Goal: Task Accomplishment & Management: Complete application form

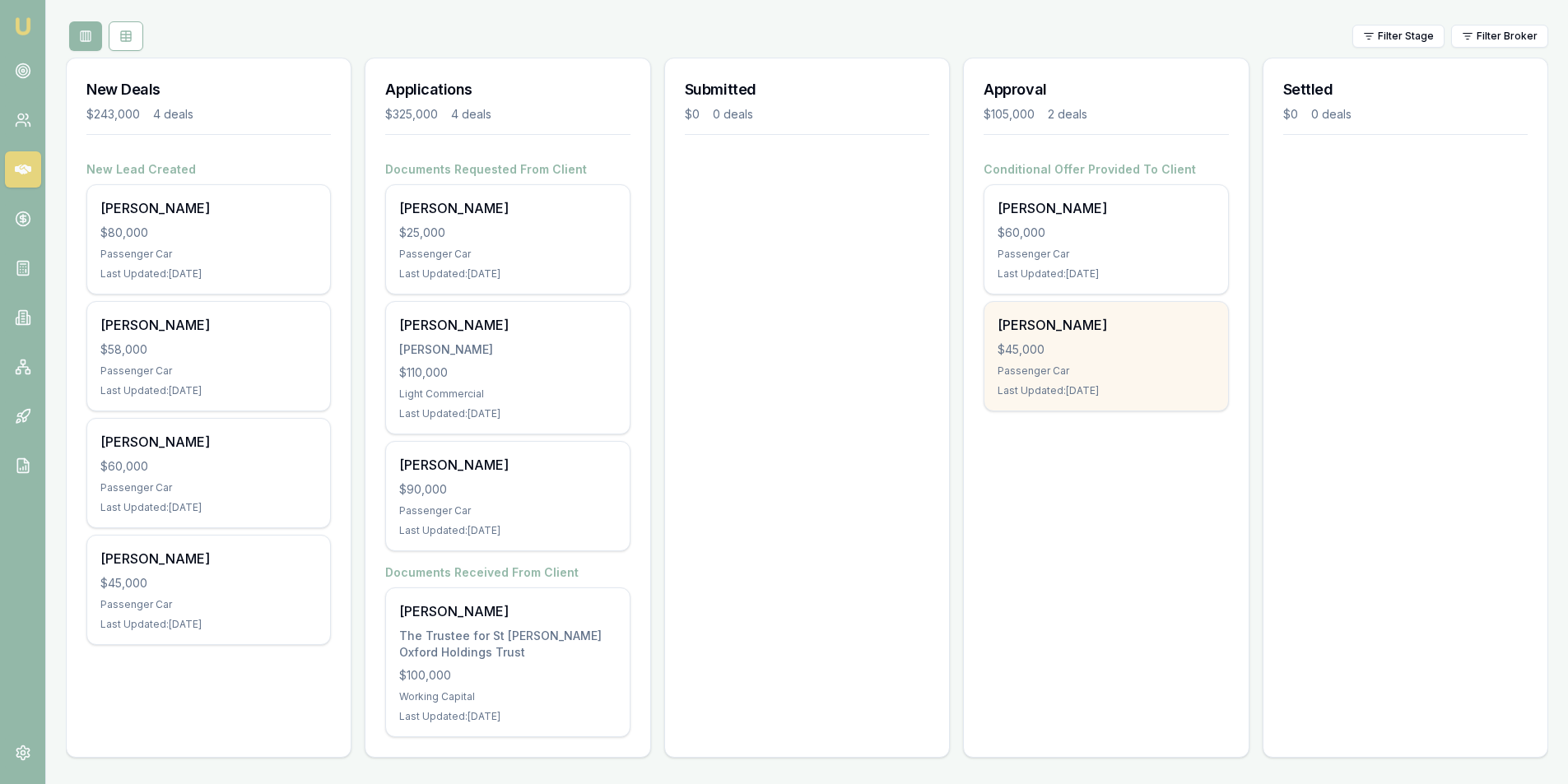
click at [1076, 338] on div "[PERSON_NAME] $45,000 Passenger Car Last Updated: [DATE]" at bounding box center [1106, 356] width 243 height 108
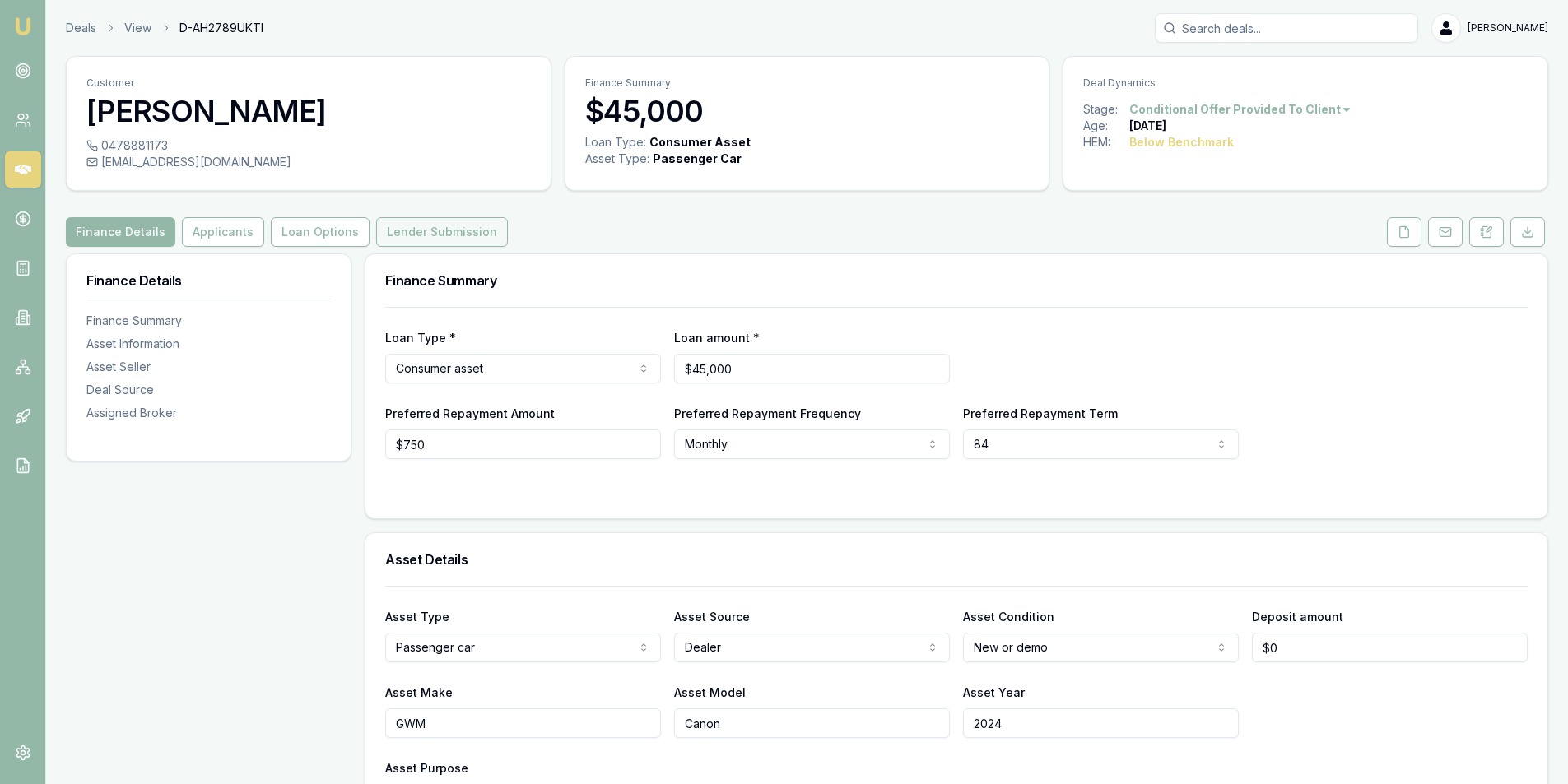
click at [393, 228] on button "Lender Submission" at bounding box center [442, 232] width 131 height 29
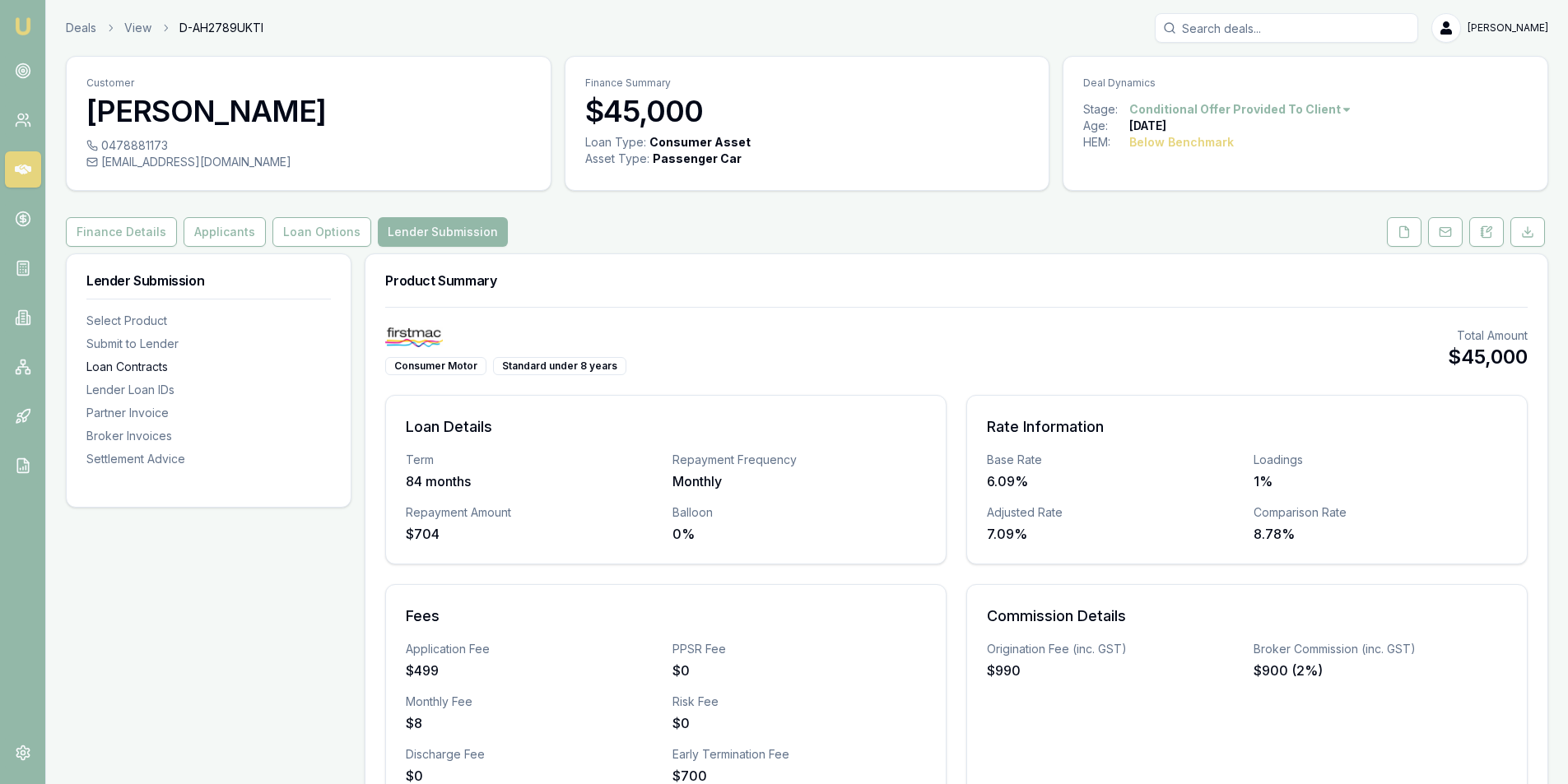
click at [131, 368] on div "Loan Contracts" at bounding box center [209, 367] width 244 height 17
click at [327, 234] on button "Loan Options" at bounding box center [322, 232] width 99 height 29
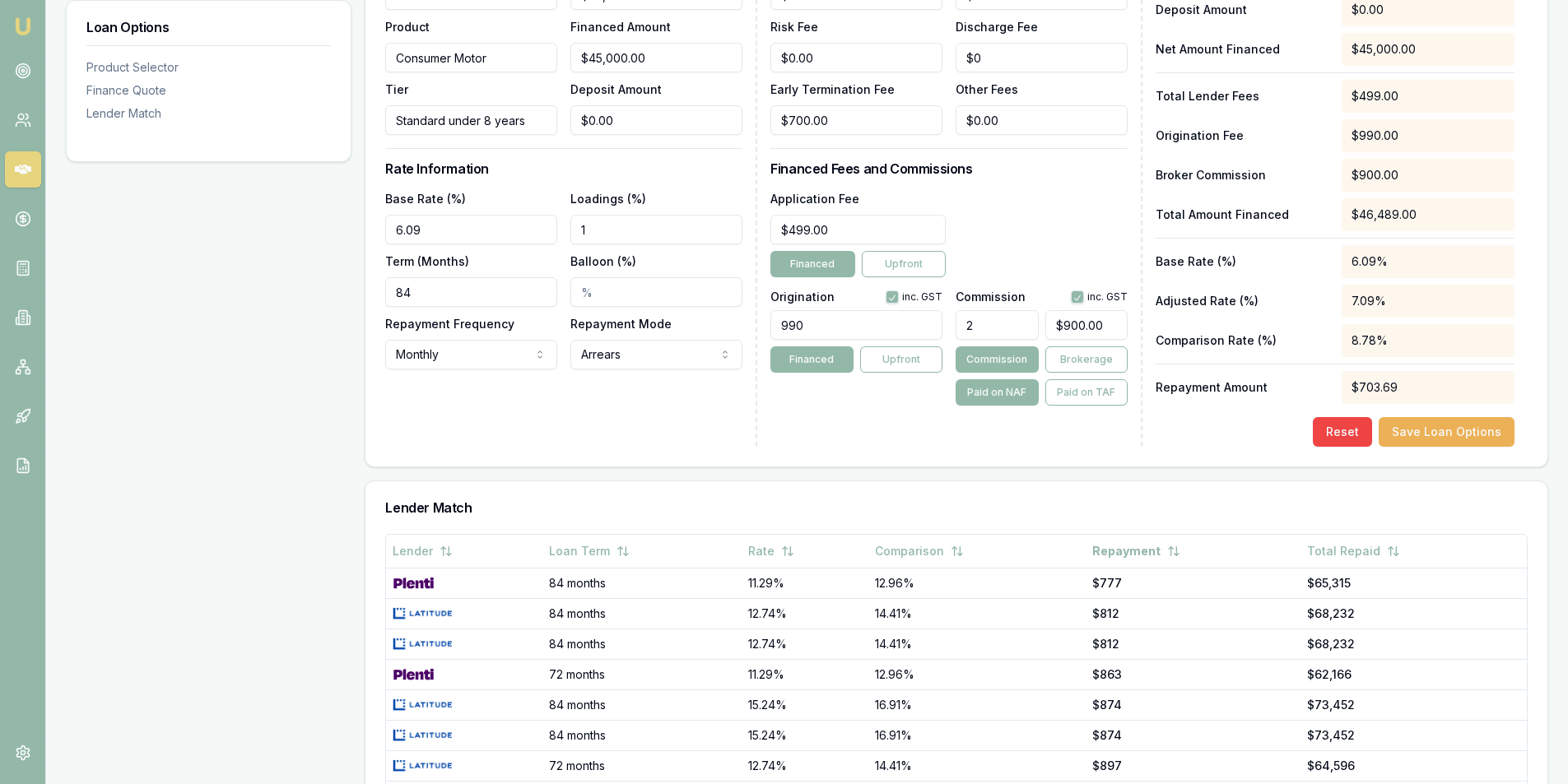
scroll to position [576, 0]
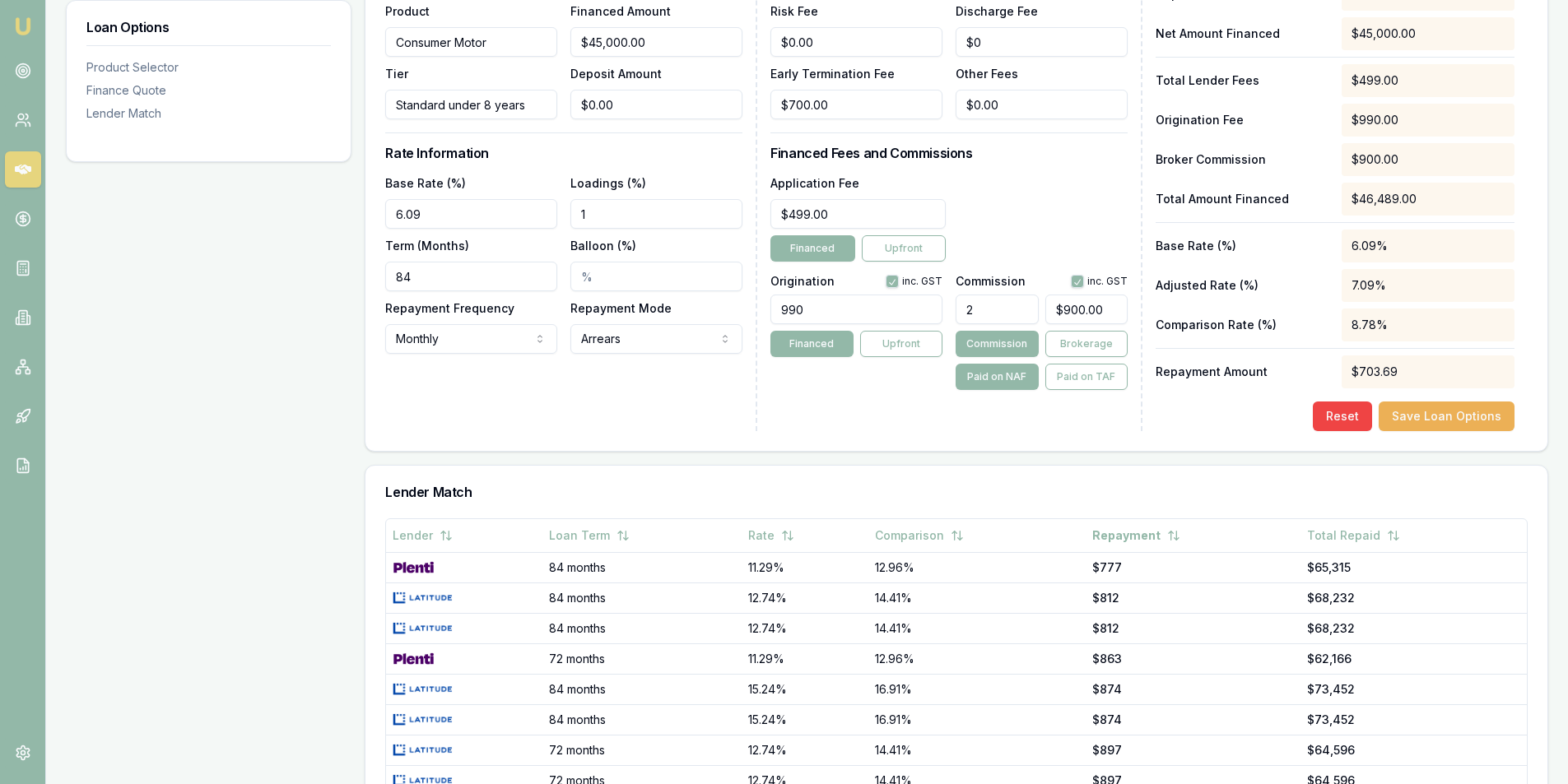
click at [592, 218] on input "1" at bounding box center [656, 214] width 172 height 29
click at [597, 198] on div "Loadings (%) 1.00%" at bounding box center [656, 200] width 172 height 56
click at [593, 208] on input "1.00%" at bounding box center [656, 214] width 172 height 29
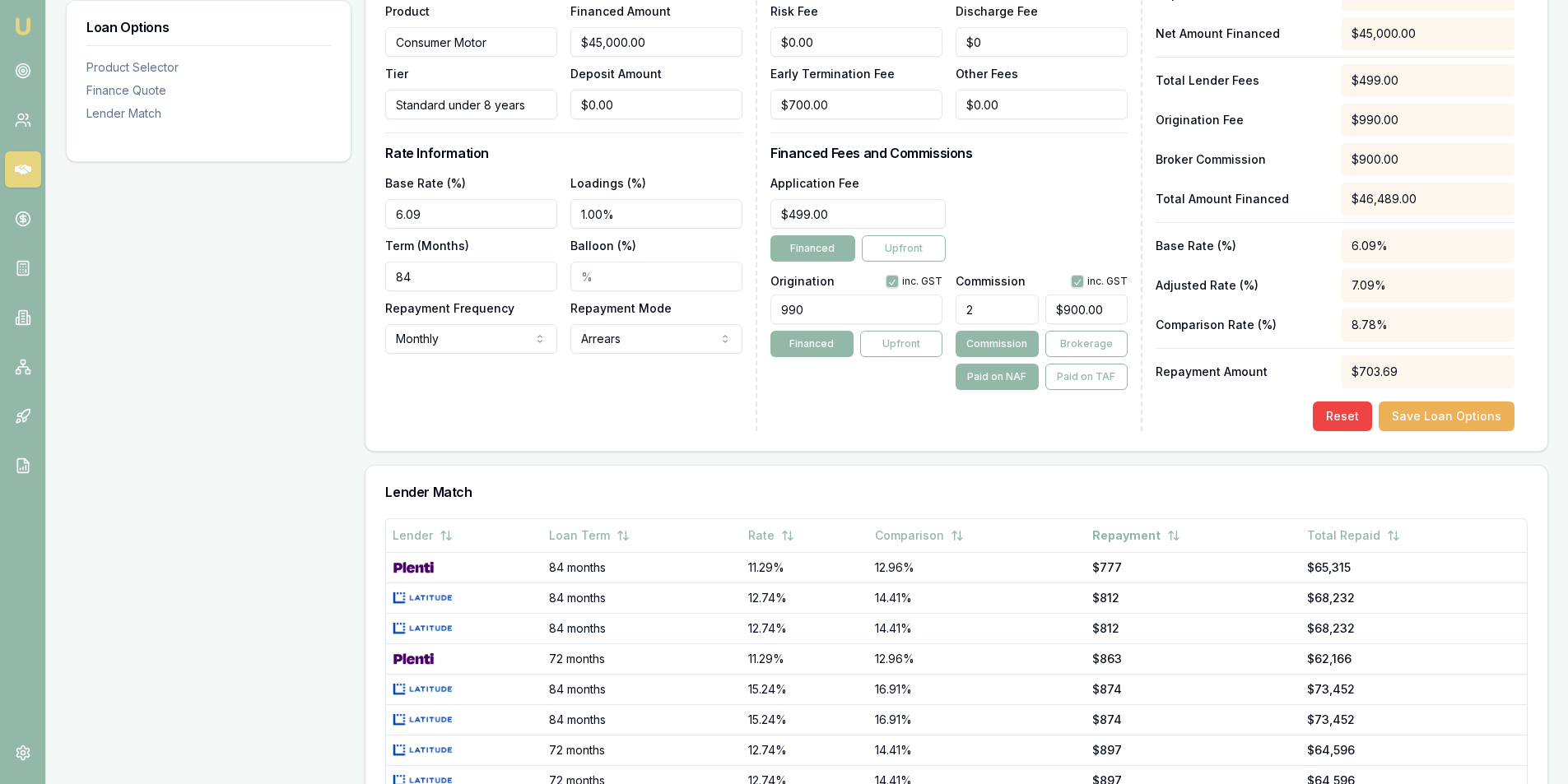
click at [593, 208] on input "1.00%" at bounding box center [656, 214] width 172 height 29
type input "2.00%"
click at [622, 409] on div "Loan Details Lender Firstmac Product Consumer Motor Tier Standard under 8 years…" at bounding box center [570, 174] width 372 height 512
click at [993, 309] on input "2" at bounding box center [998, 309] width 83 height 29
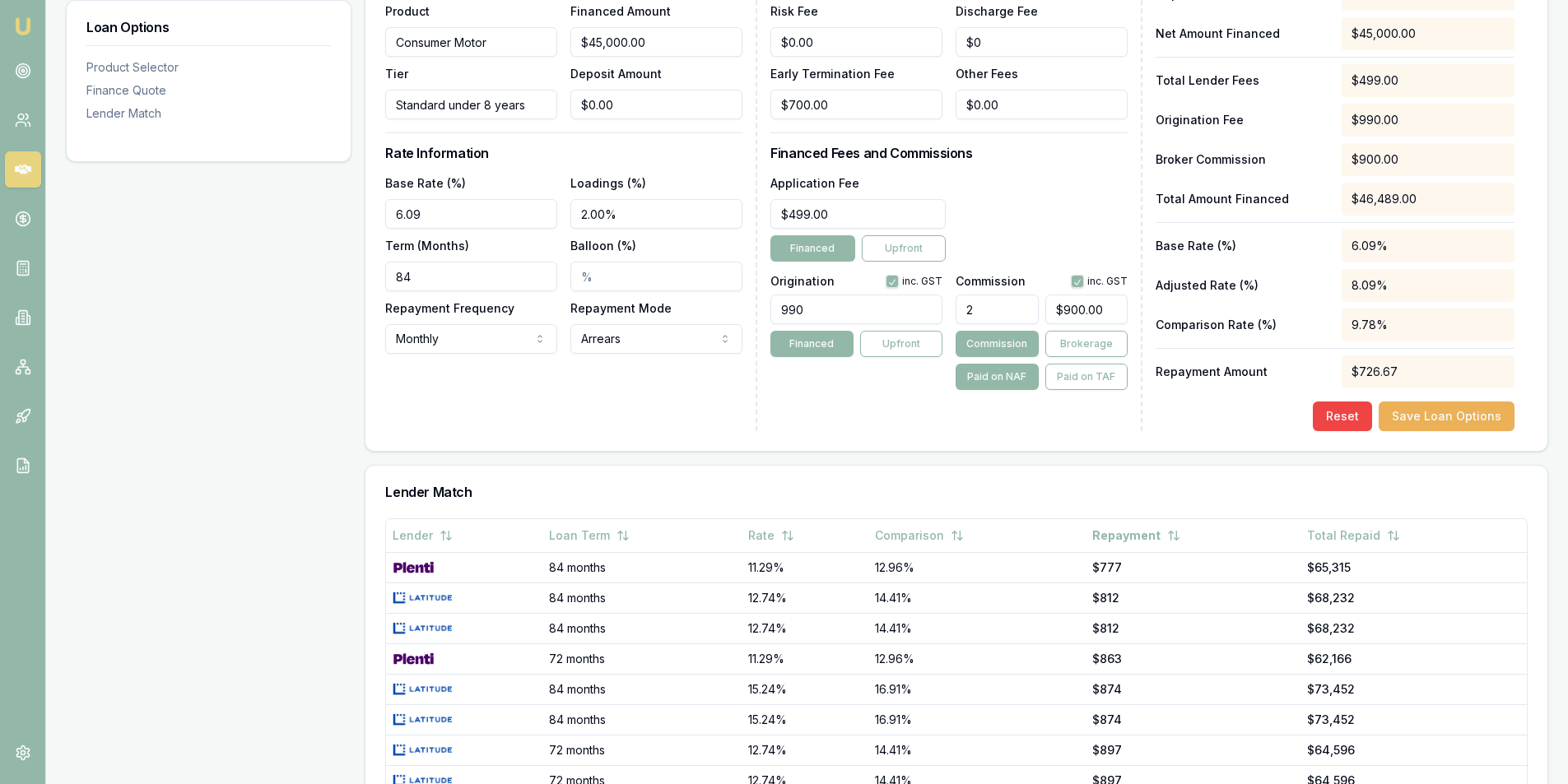
click at [992, 309] on input "2" at bounding box center [998, 309] width 83 height 29
click at [991, 309] on input "2" at bounding box center [998, 309] width 83 height 29
type input "2.00%"
click at [854, 409] on div "Lender Fees PPSR Fee $0.00 Monthly Fee $8.00 Risk Fee $0.00 Discharge Fee $0 Ea…" at bounding box center [956, 174] width 372 height 512
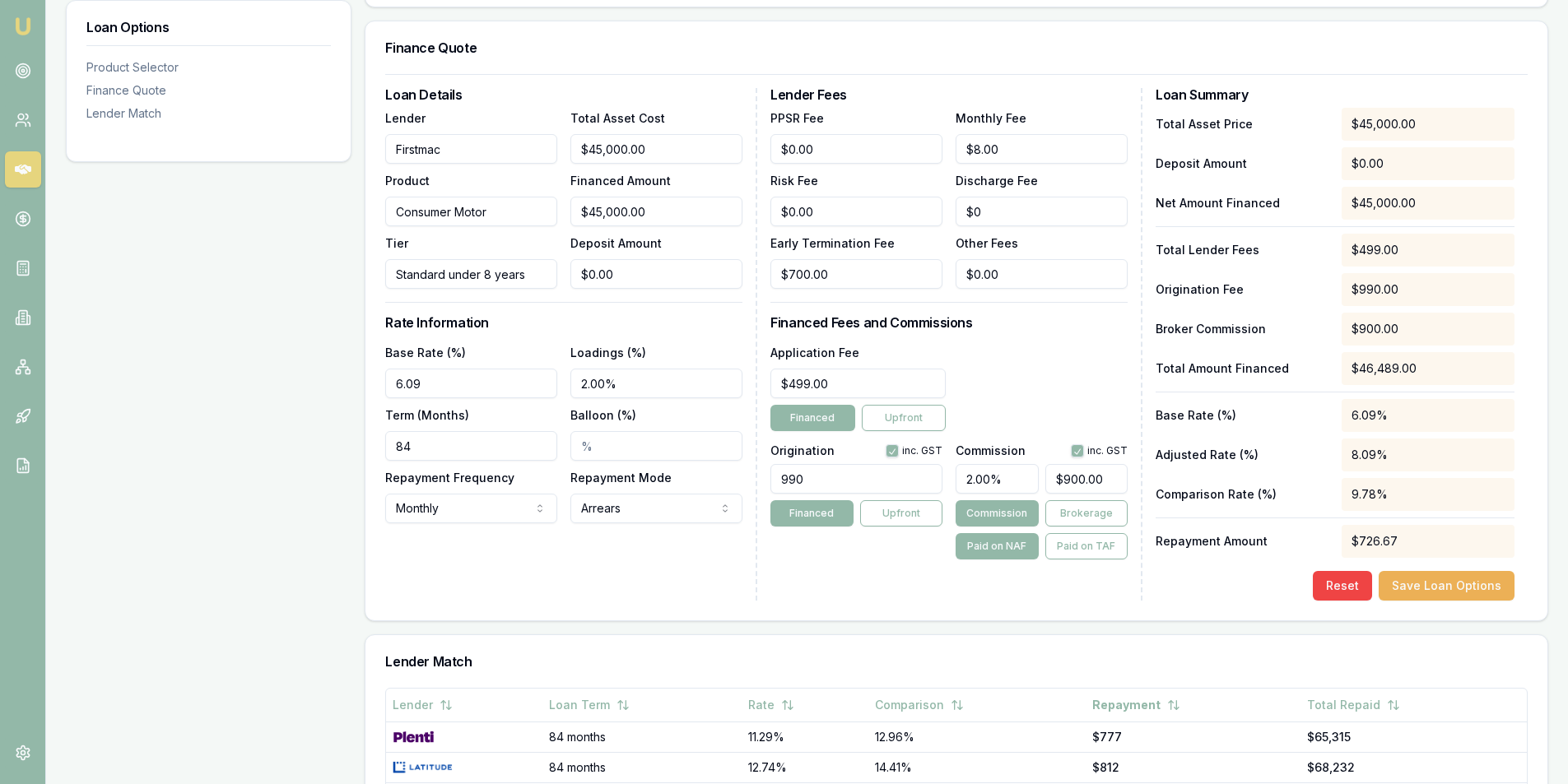
scroll to position [242, 0]
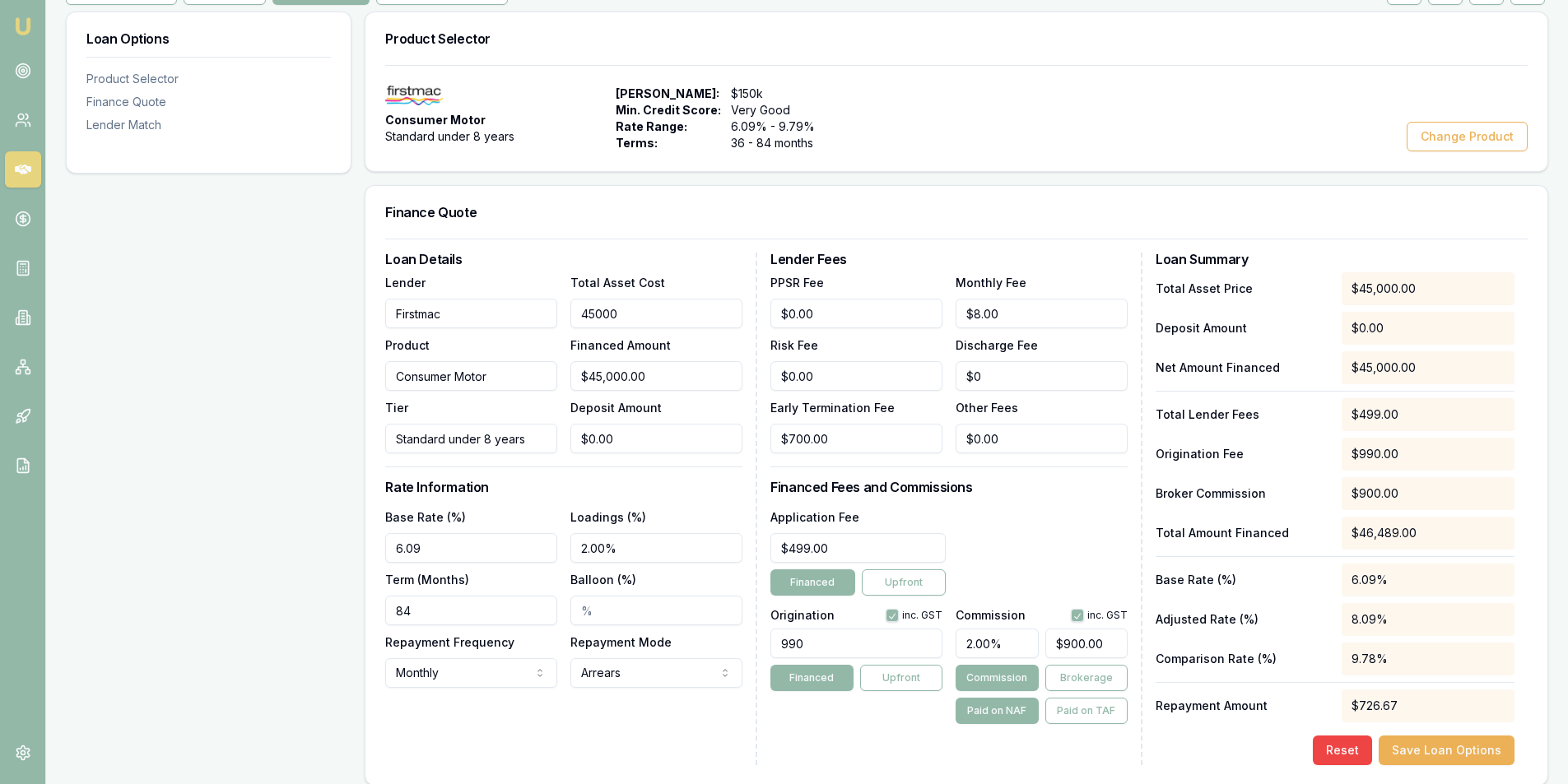
click at [626, 313] on input "45000" at bounding box center [656, 313] width 172 height 29
click at [688, 311] on input "45000" at bounding box center [656, 313] width 172 height 29
type input "4"
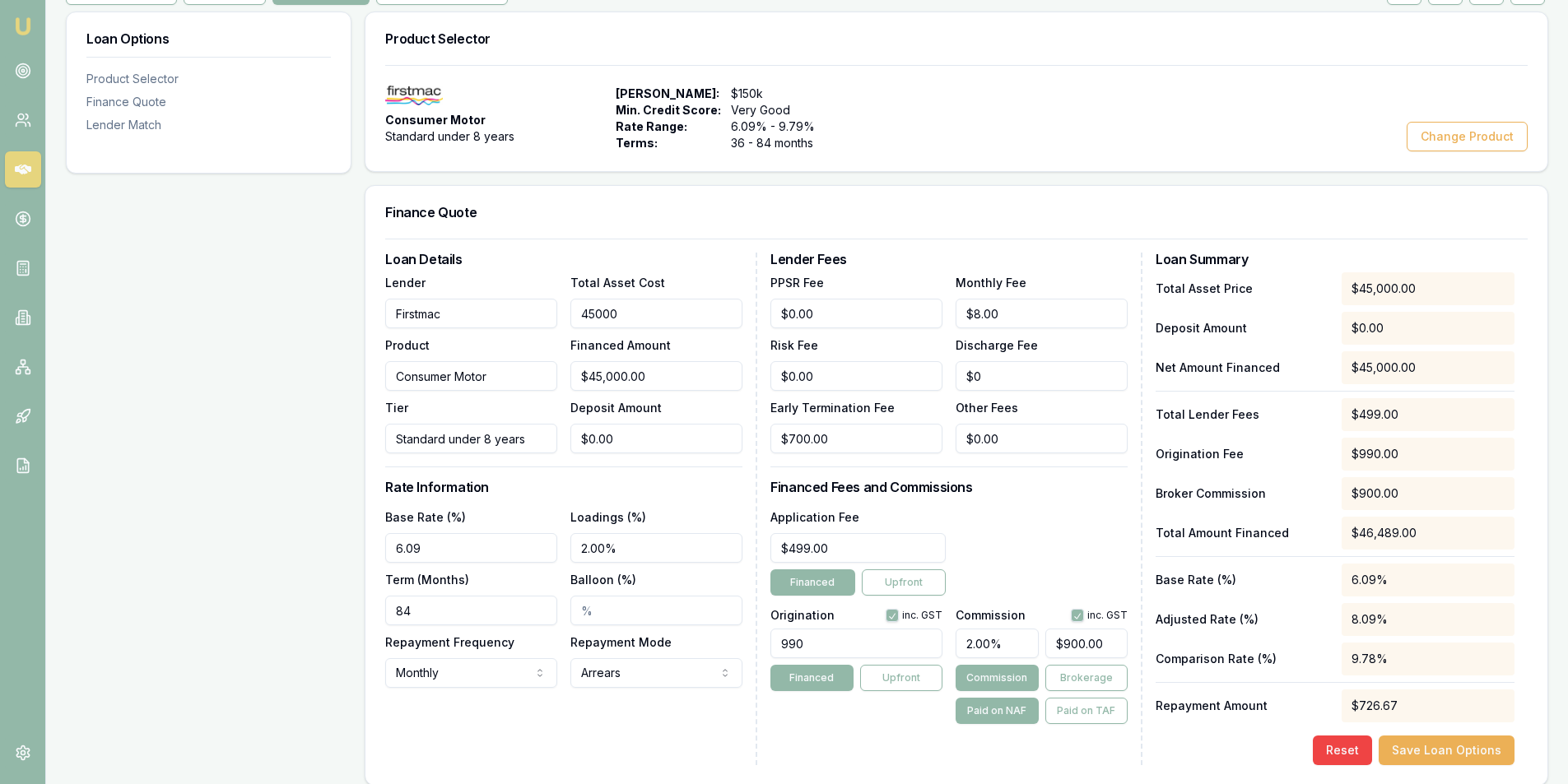
type input "$4.00"
type input "$0.08"
type input "46"
type input "$46.00"
type input "$0.92"
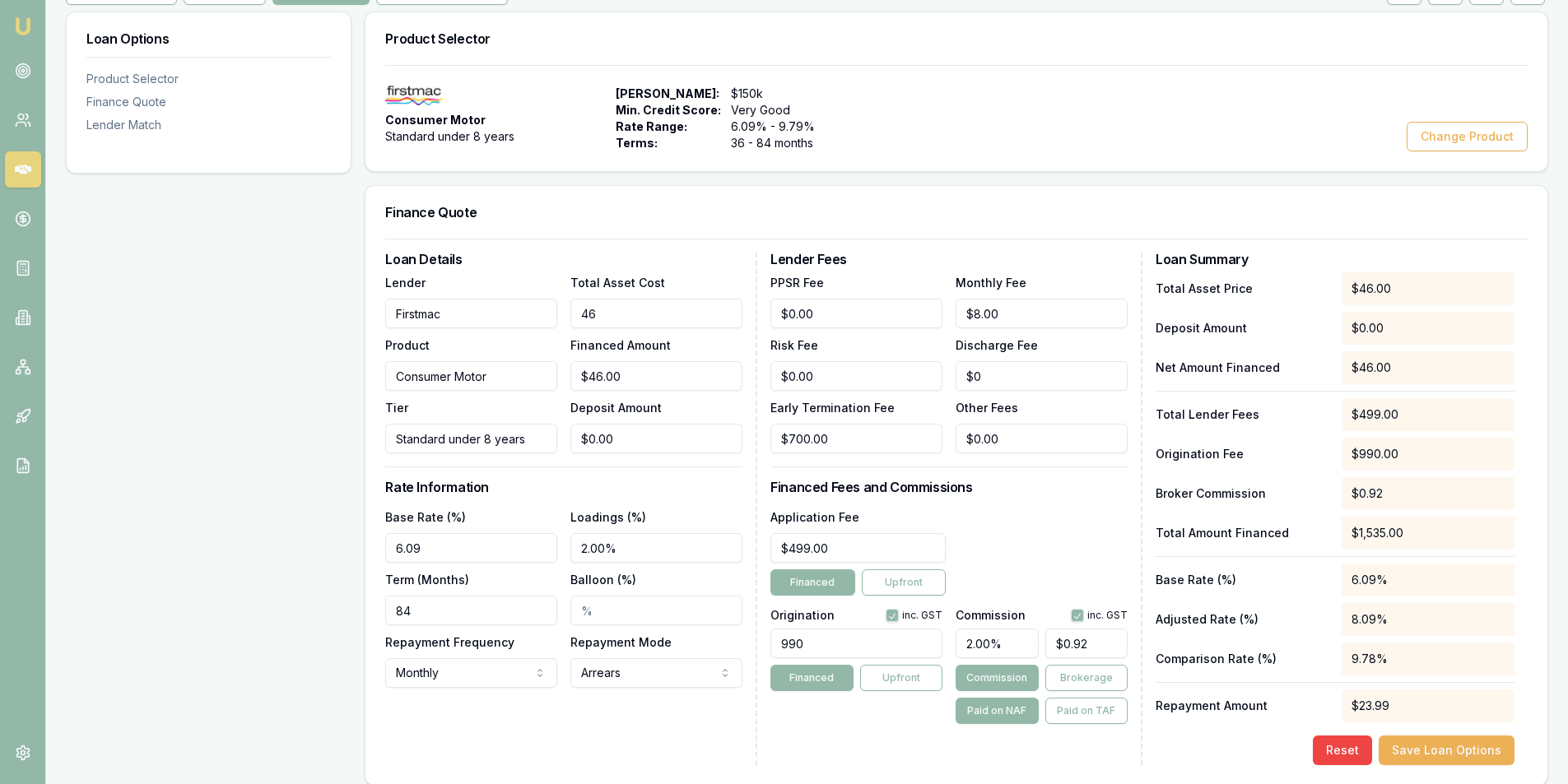
type input "468"
type input "$468.00"
type input "$9.36"
type input "4683"
type input "$4,683.00"
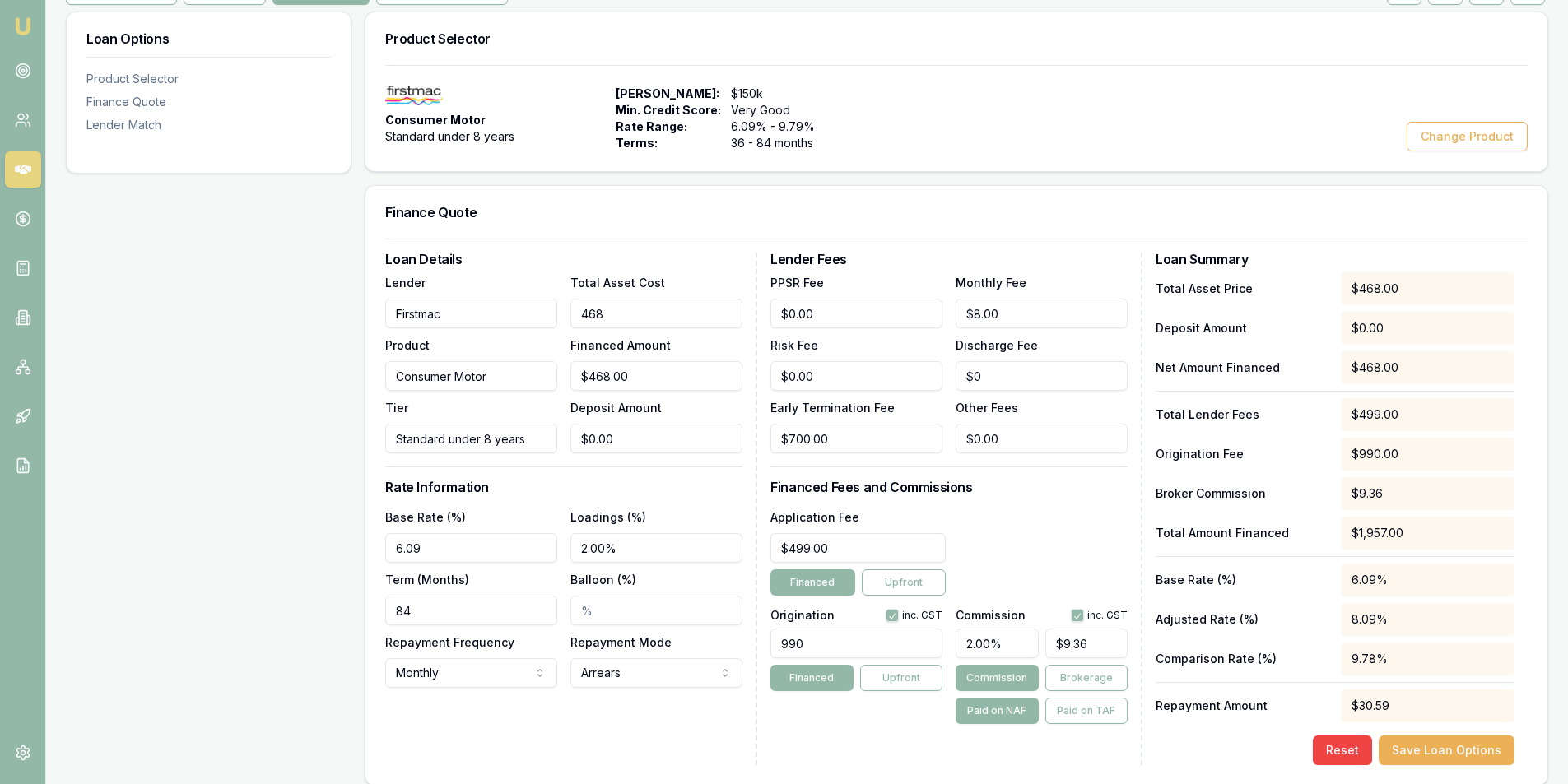
type input "$93.66"
type input "46835"
type input "$46,835.00"
type input "$936.70"
type input "$46,835.00"
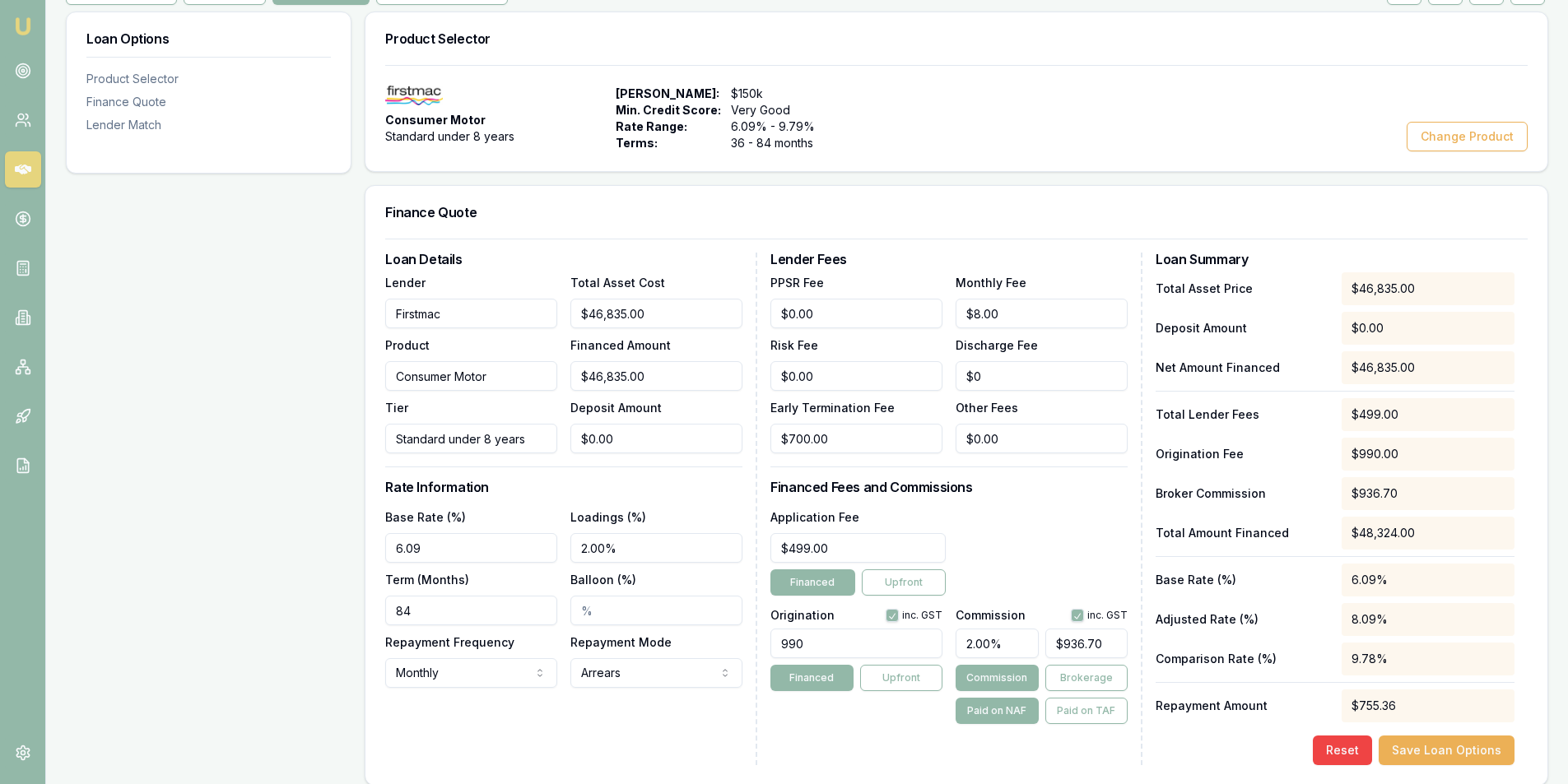
click at [625, 729] on div "Loan Details Lender Firstmac Product Consumer Motor Tier Standard under 8 years…" at bounding box center [570, 509] width 372 height 512
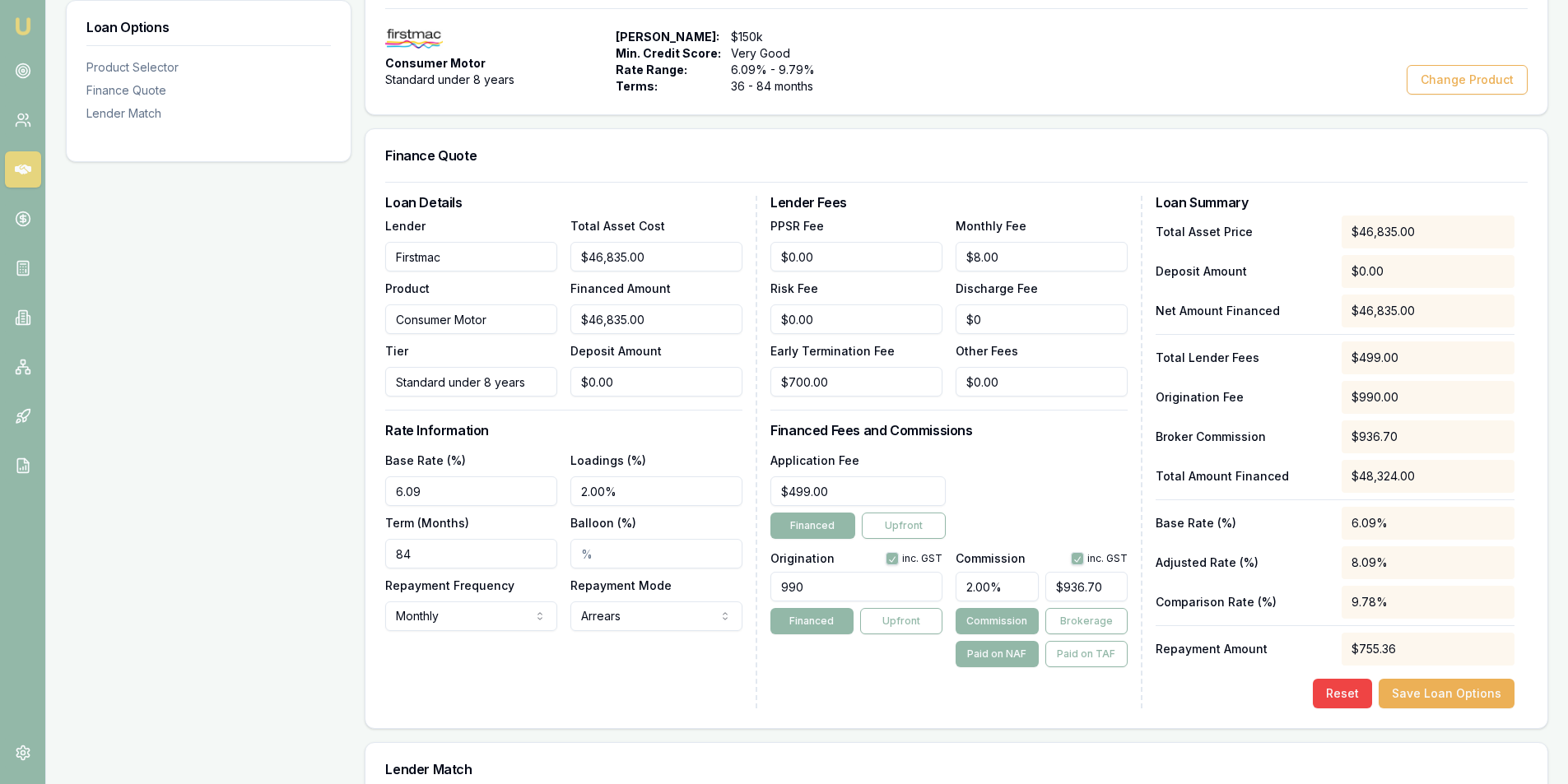
scroll to position [407, 0]
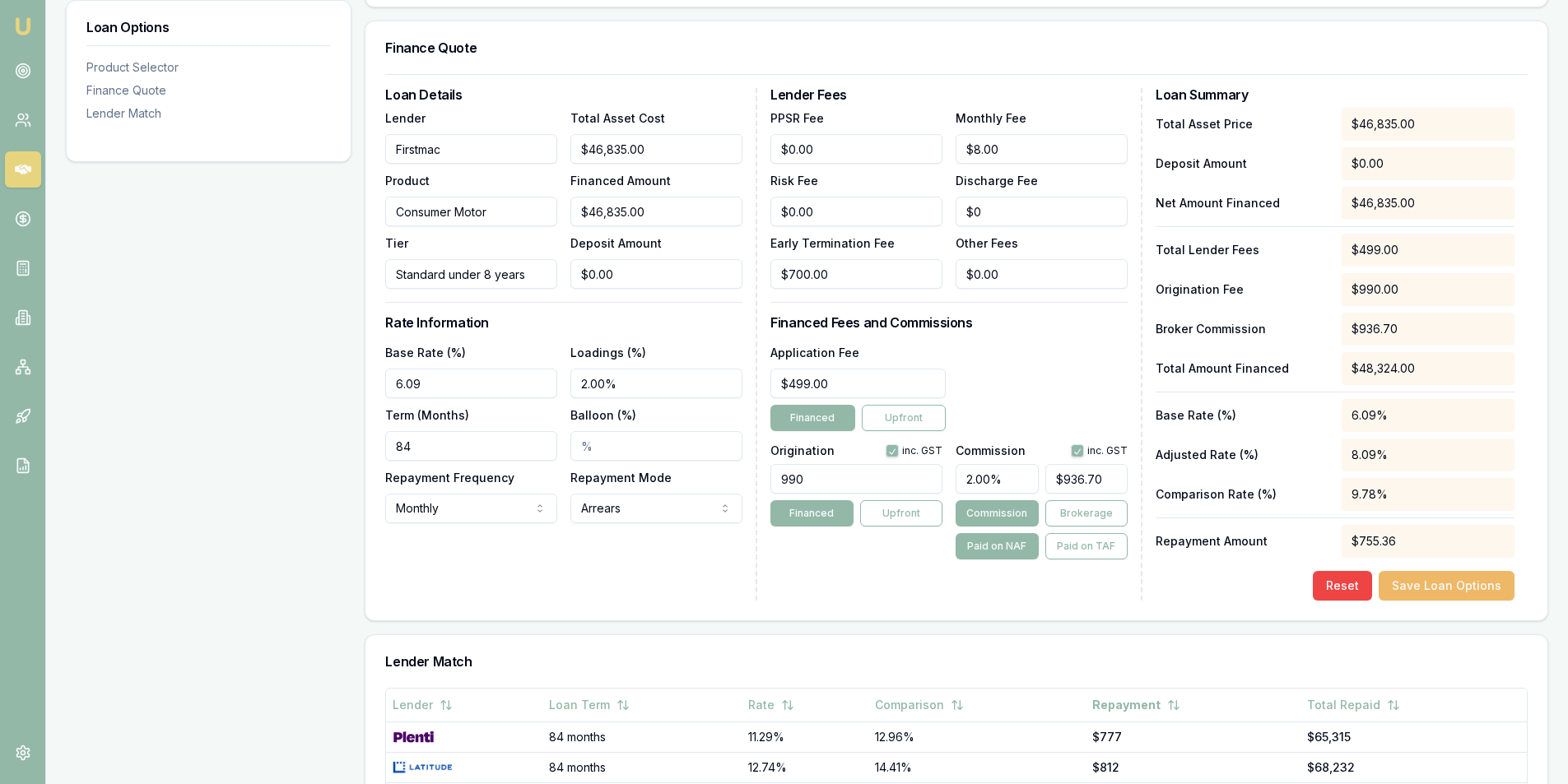
click at [1453, 582] on button "Save Loan Options" at bounding box center [1447, 586] width 136 height 29
click at [598, 387] on input "2" at bounding box center [656, 384] width 172 height 29
type input "1.85%"
click at [640, 551] on div "Loan Details Lender Firstmac Product Consumer Motor Tier Standard under 8 years…" at bounding box center [570, 344] width 372 height 512
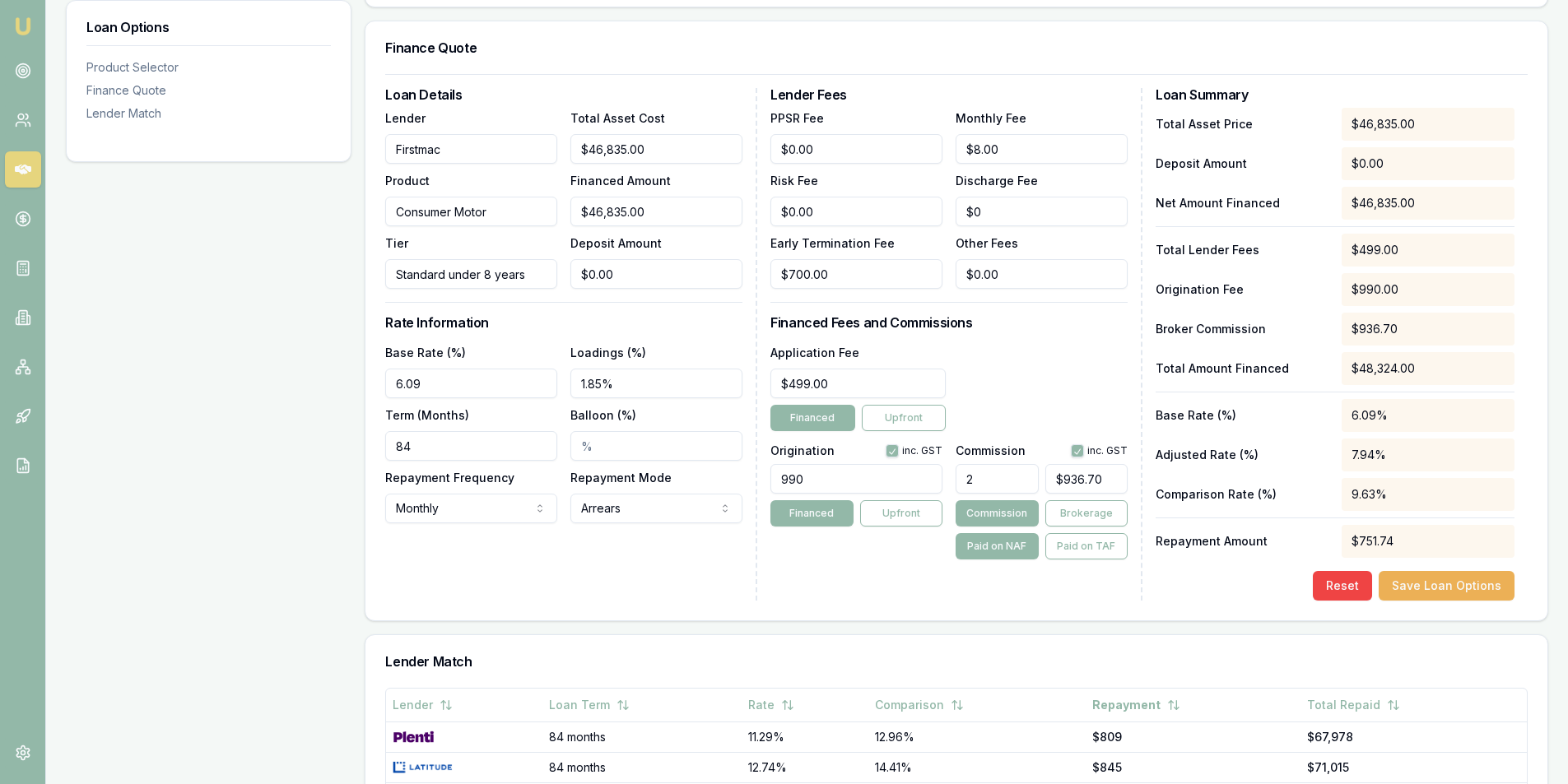
click at [880, 584] on div "Lender Fees PPSR Fee $0.00 Monthly Fee $8.00 Risk Fee $0.00 Discharge Fee $0 Ea…" at bounding box center [956, 344] width 372 height 512
click at [1415, 577] on button "Save Loan Options" at bounding box center [1447, 586] width 136 height 29
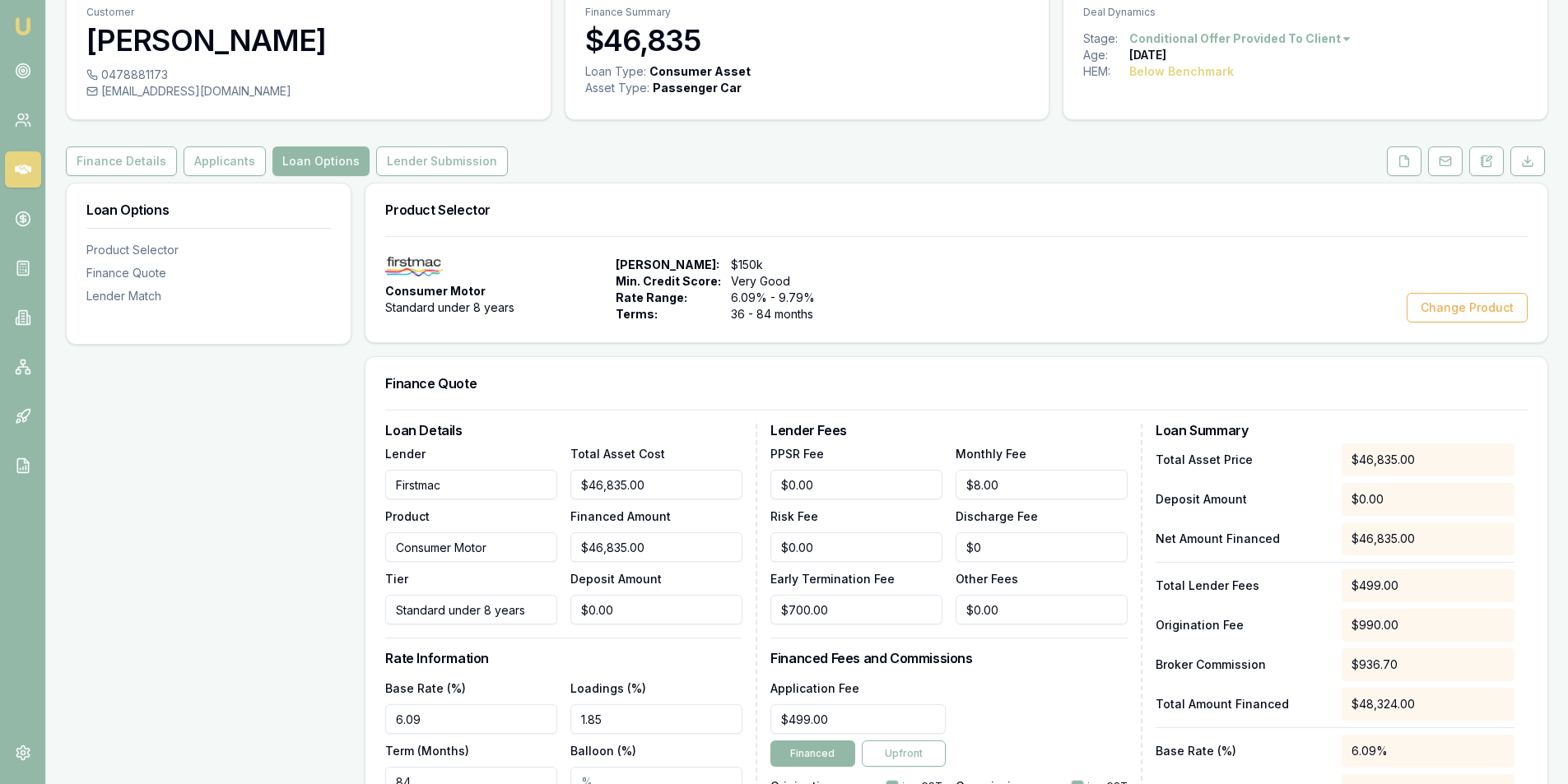
scroll to position [0, 0]
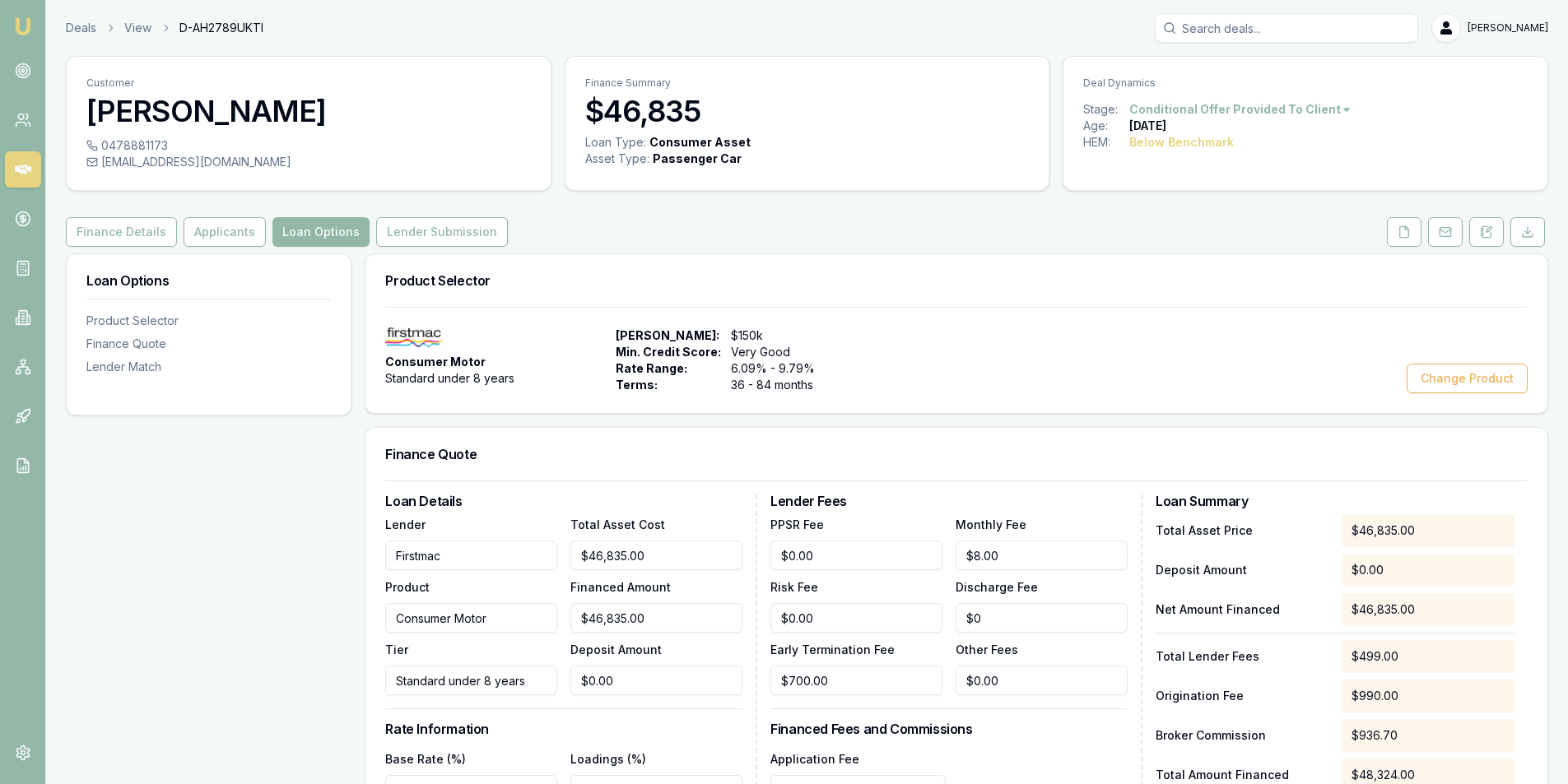
click at [446, 247] on div "Customer Barend Bester 0478881173 barendbester@gmail.com Finance Summary $46,83…" at bounding box center [807, 781] width 1483 height 1450
click at [446, 240] on button "Lender Submission" at bounding box center [442, 232] width 131 height 29
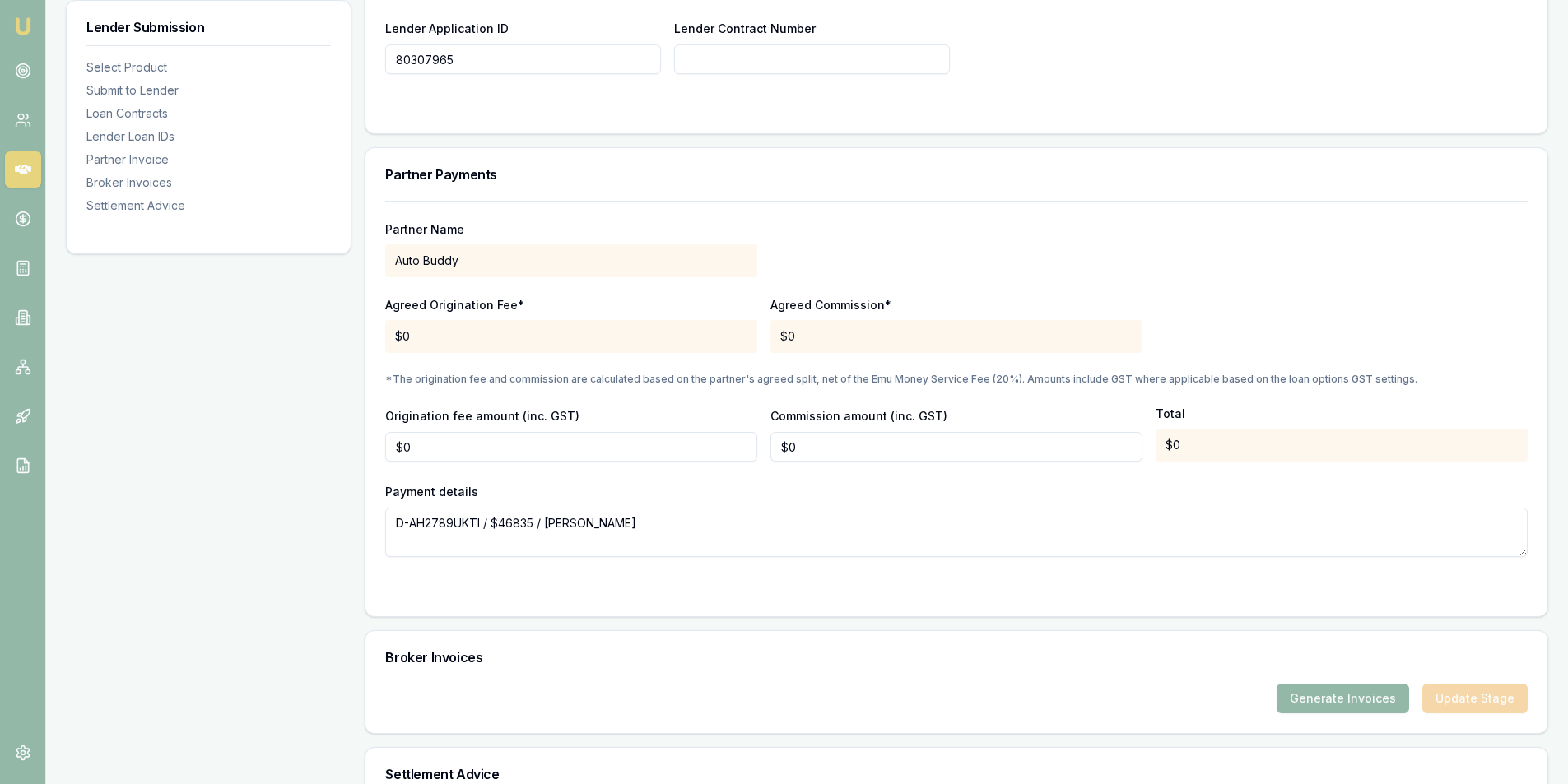
scroll to position [1439, 0]
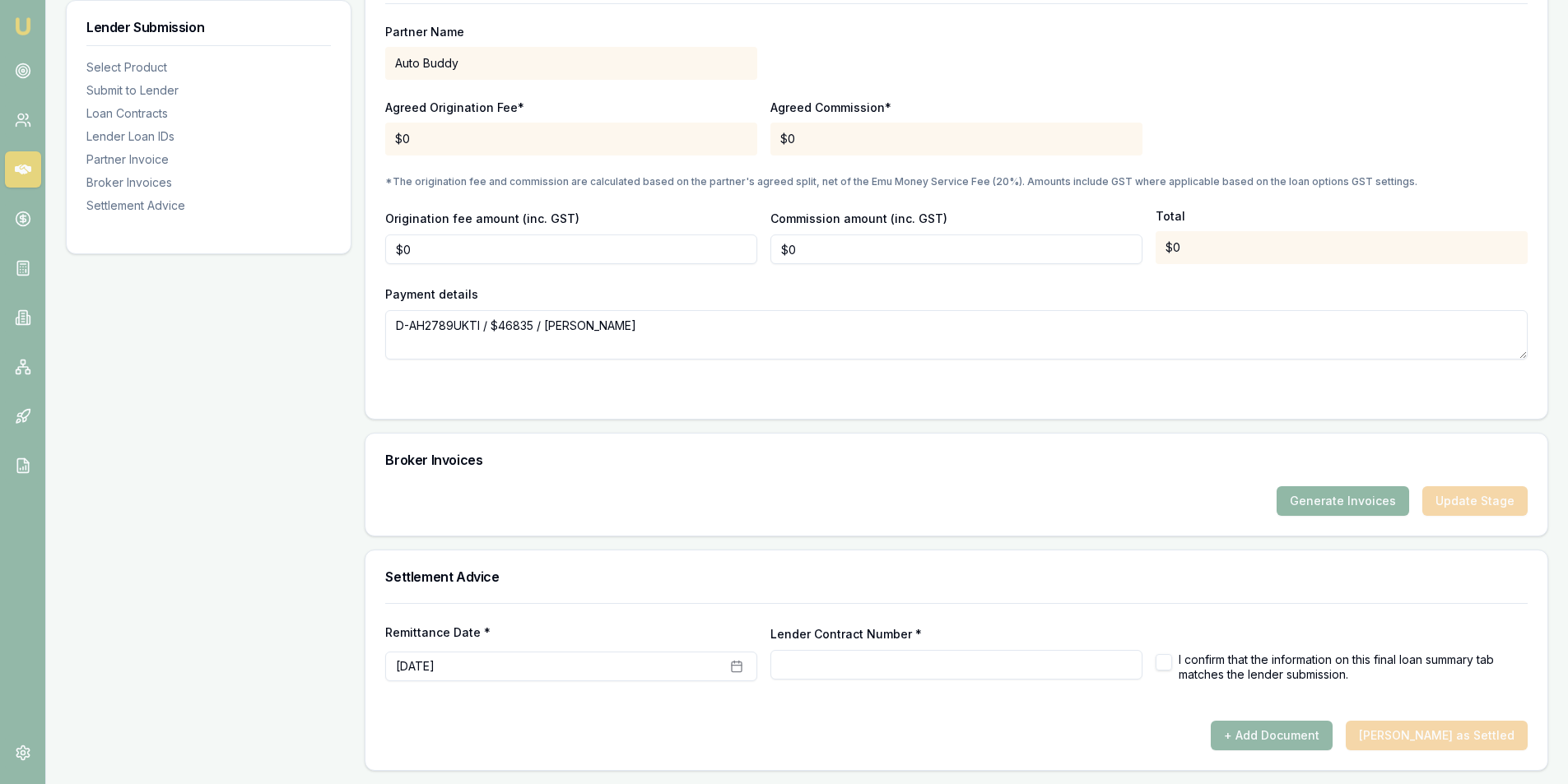
click at [1329, 498] on button "Generate Invoices" at bounding box center [1343, 501] width 132 height 29
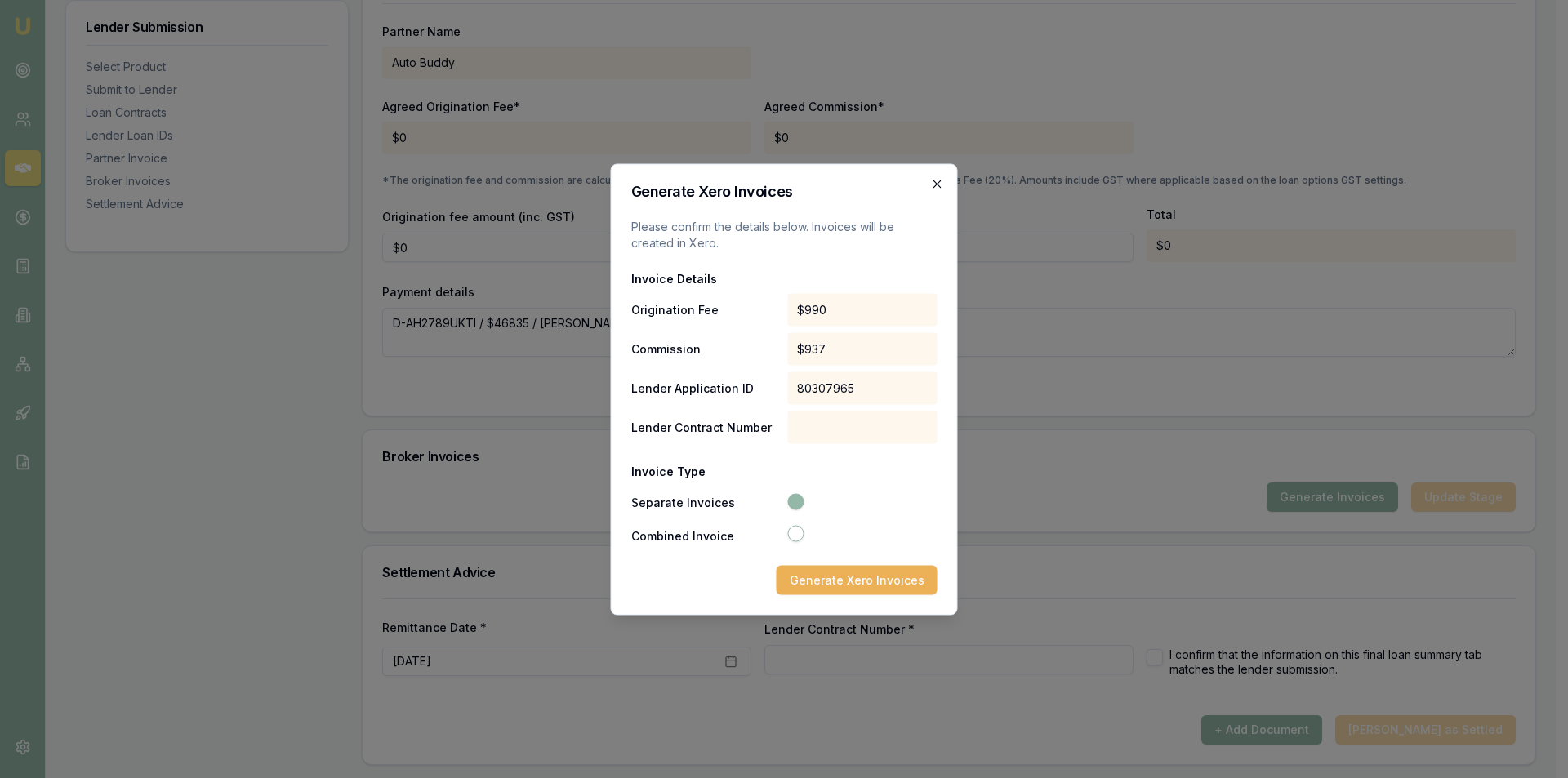
click at [934, 178] on icon "button" at bounding box center [938, 183] width 13 height 13
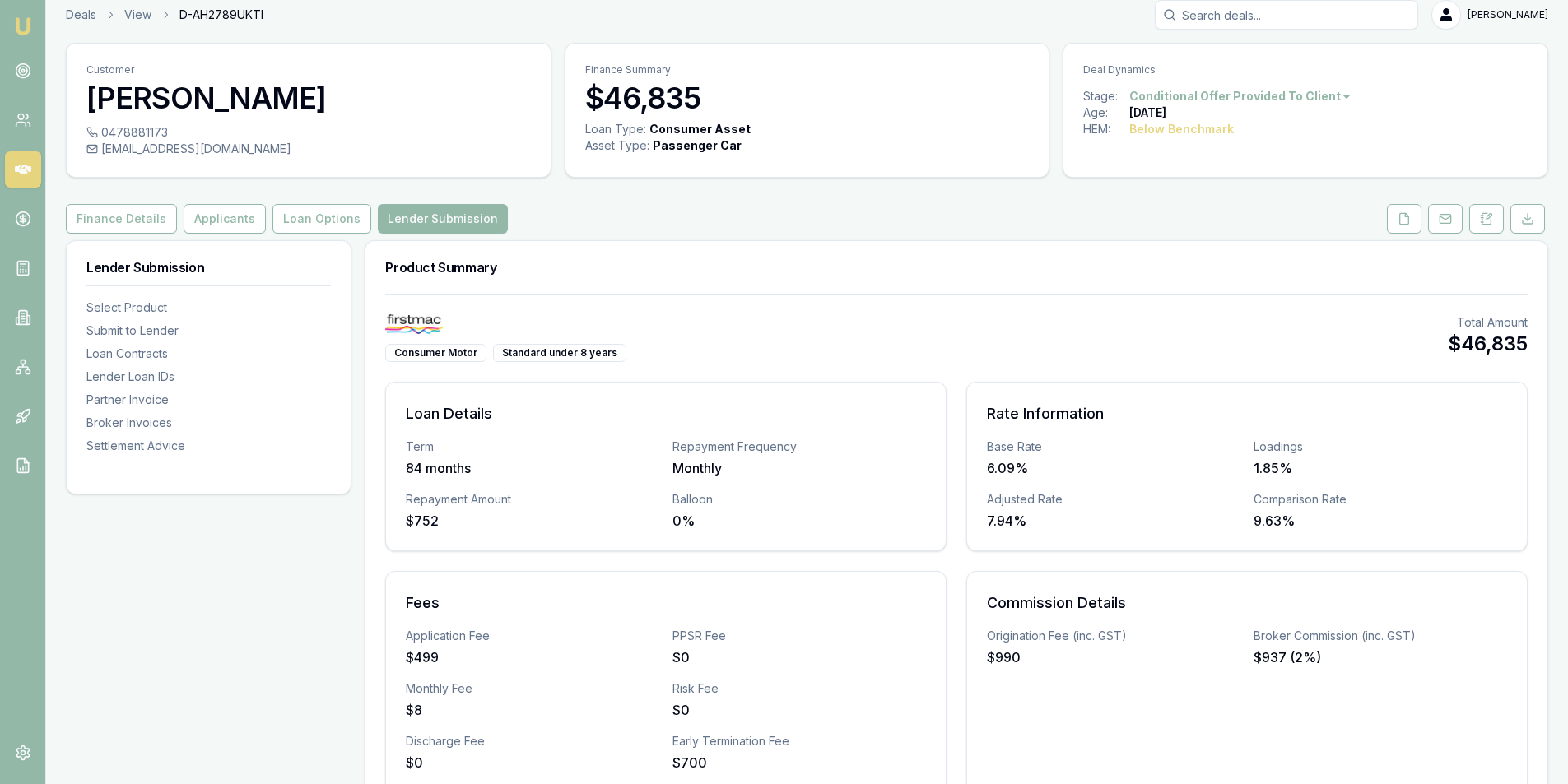
scroll to position [0, 0]
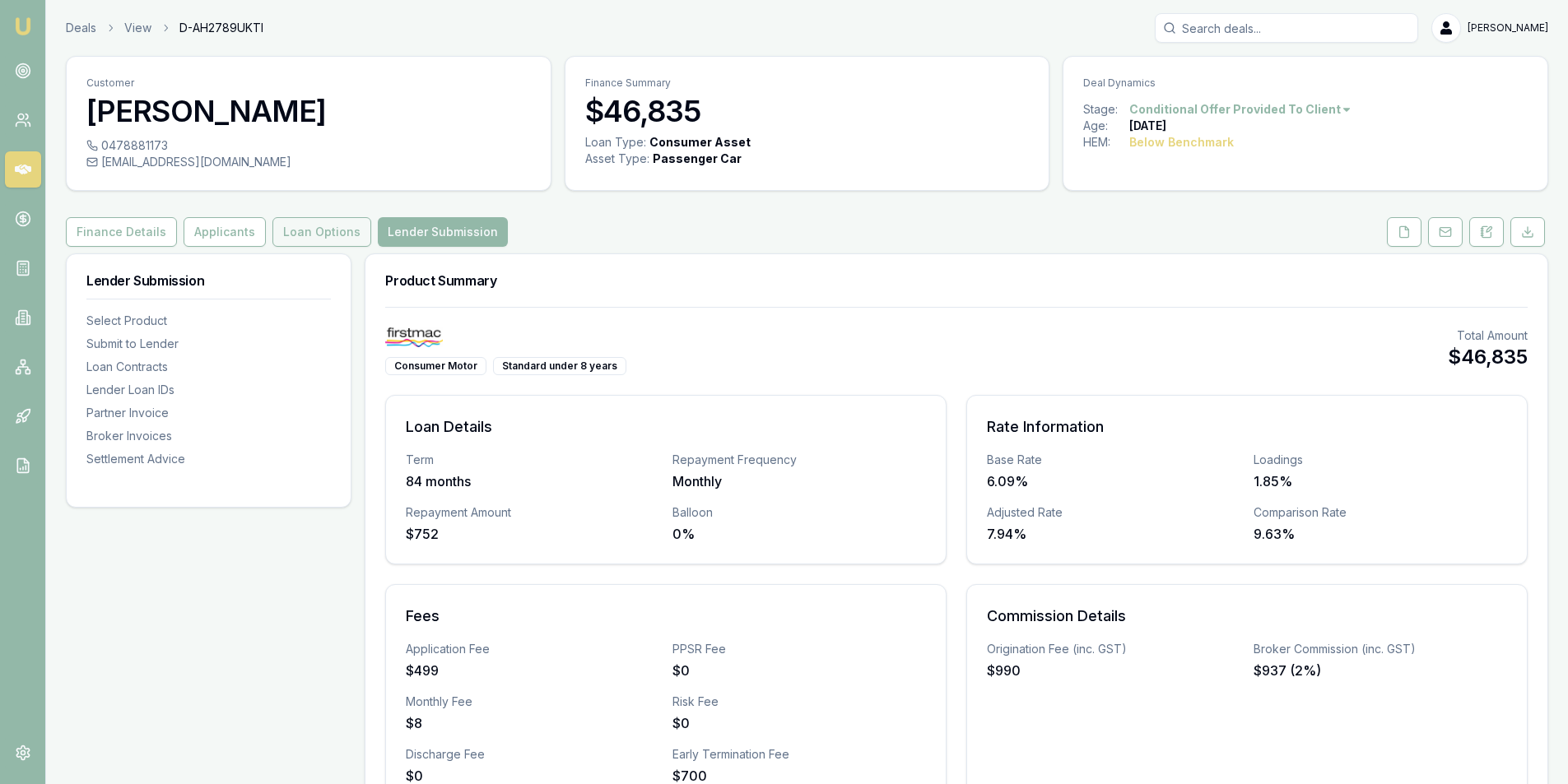
click at [299, 231] on button "Loan Options" at bounding box center [322, 232] width 99 height 29
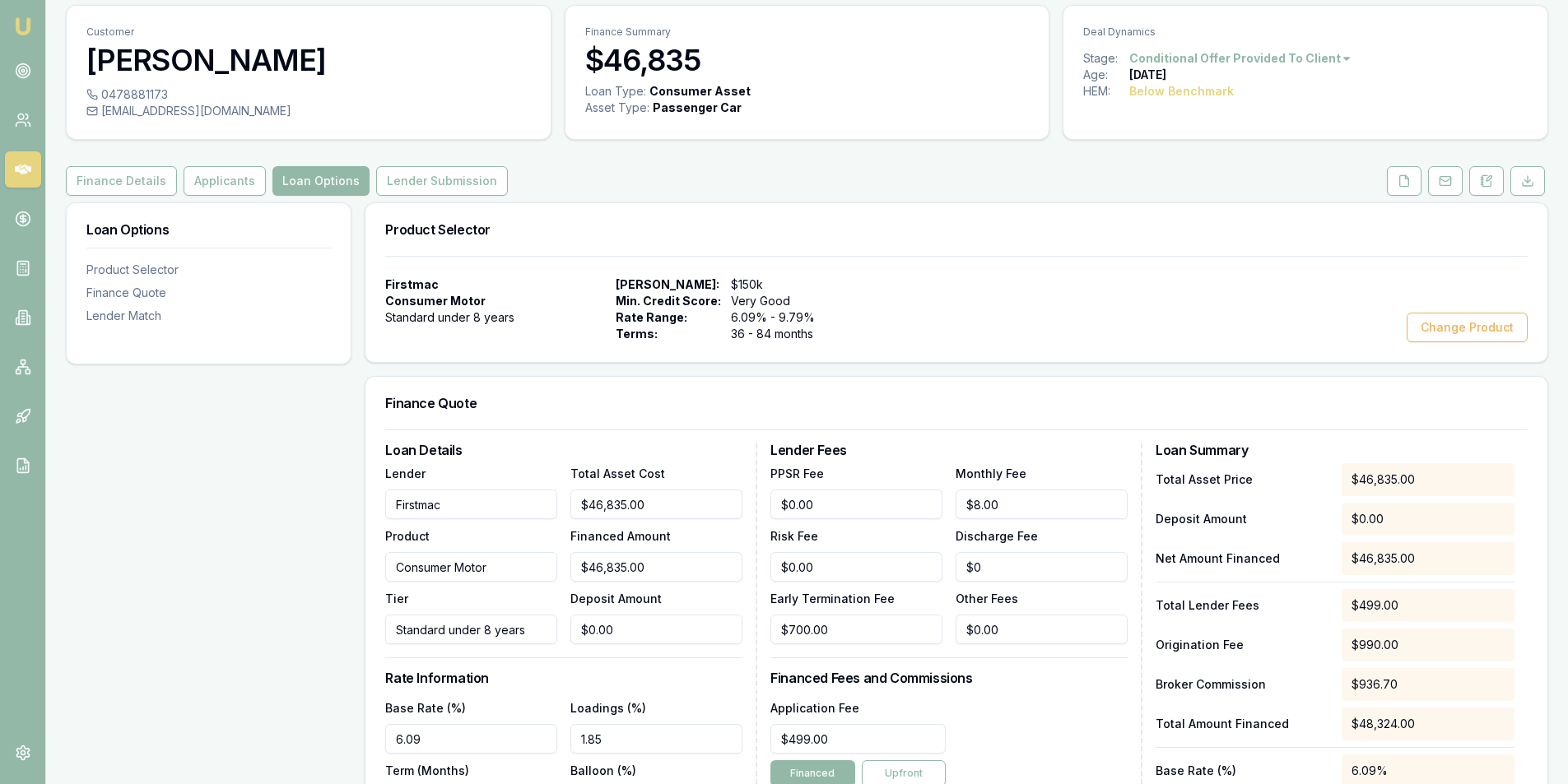
scroll to position [411, 0]
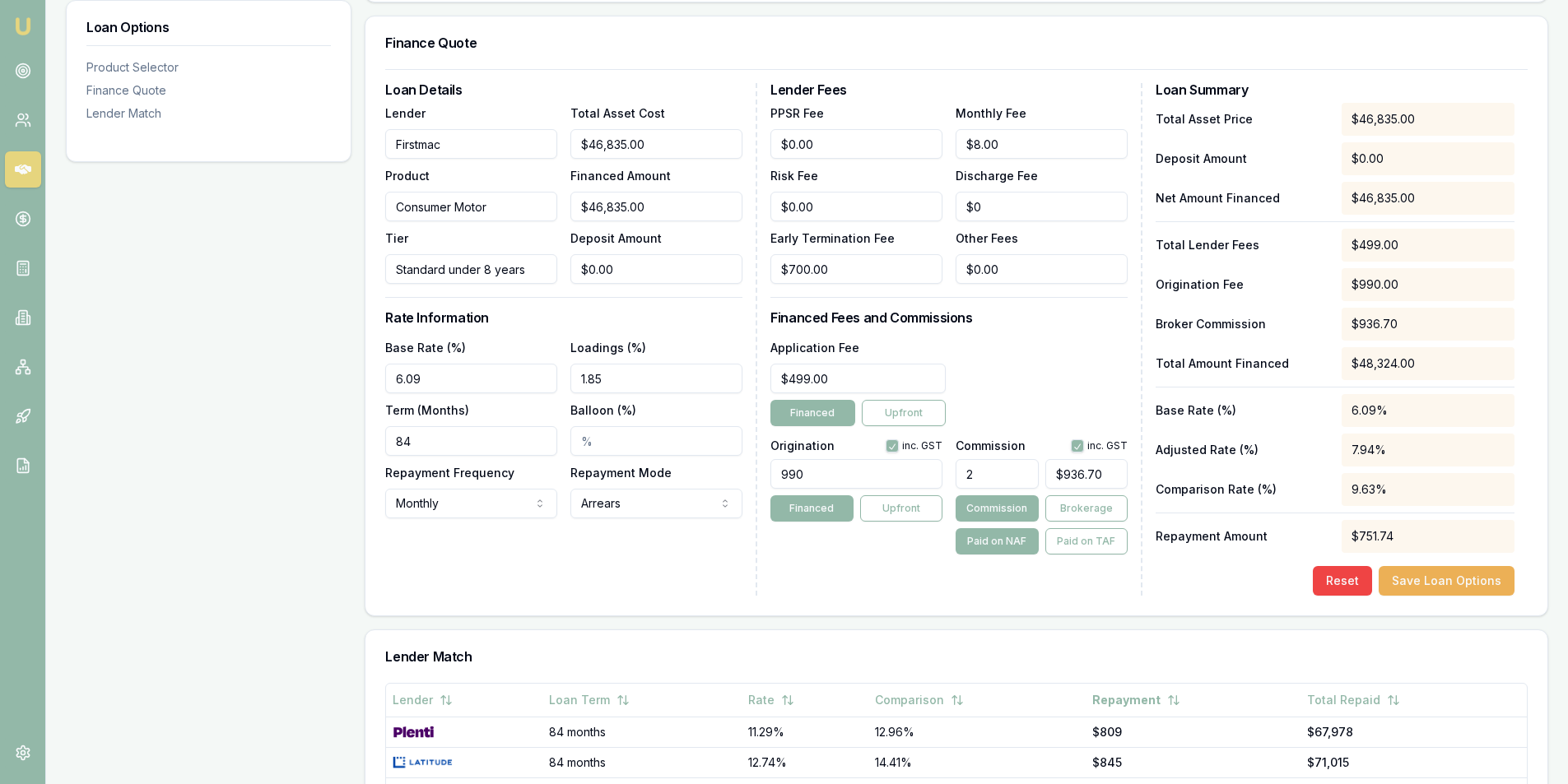
type input "936.7"
click at [1081, 472] on input "936.7" at bounding box center [1087, 474] width 83 height 29
type input "0.01921639799295399"
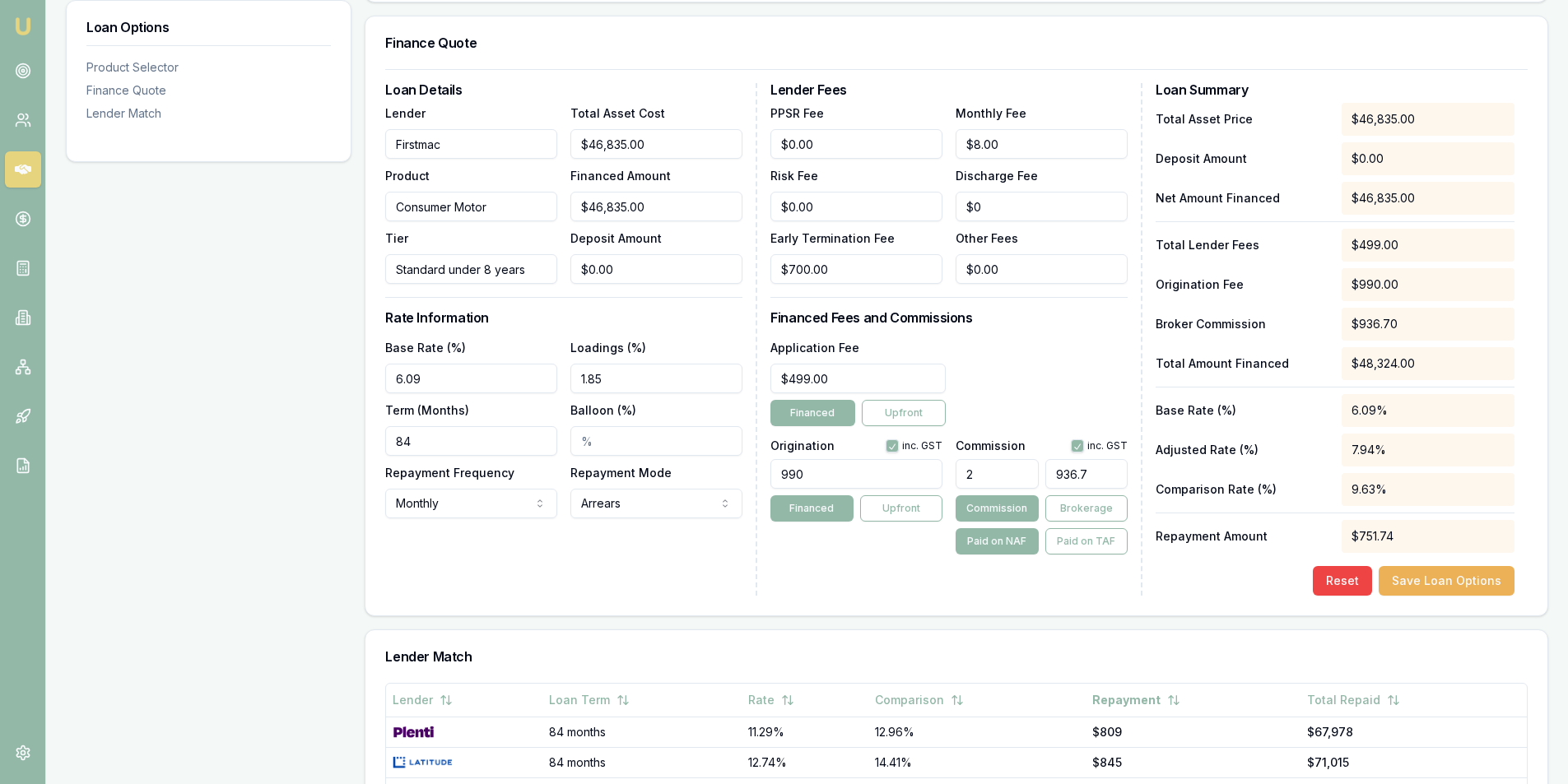
type input "9"
type input "0.20497491192484255"
type input "96"
type input "2.062560051243728"
type input "966."
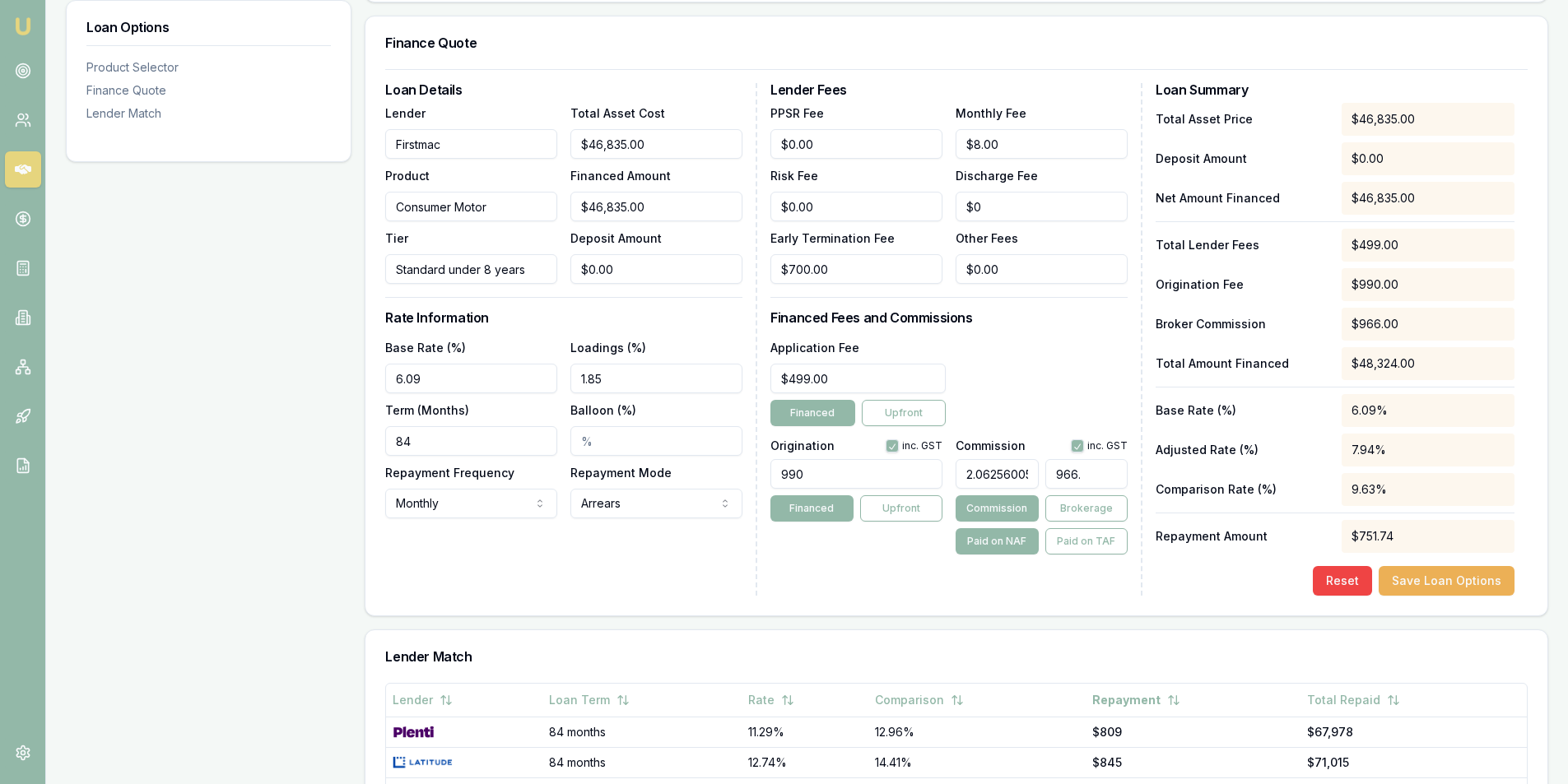
type input "2.0634141133767483"
type input "966.48"
type input "2.0635849258033523"
type input "$966.48"
click at [1052, 580] on div "Lender Fees PPSR Fee $0.00 Monthly Fee $8.00 Risk Fee $0.00 Discharge Fee $0 Ea…" at bounding box center [956, 340] width 372 height 512
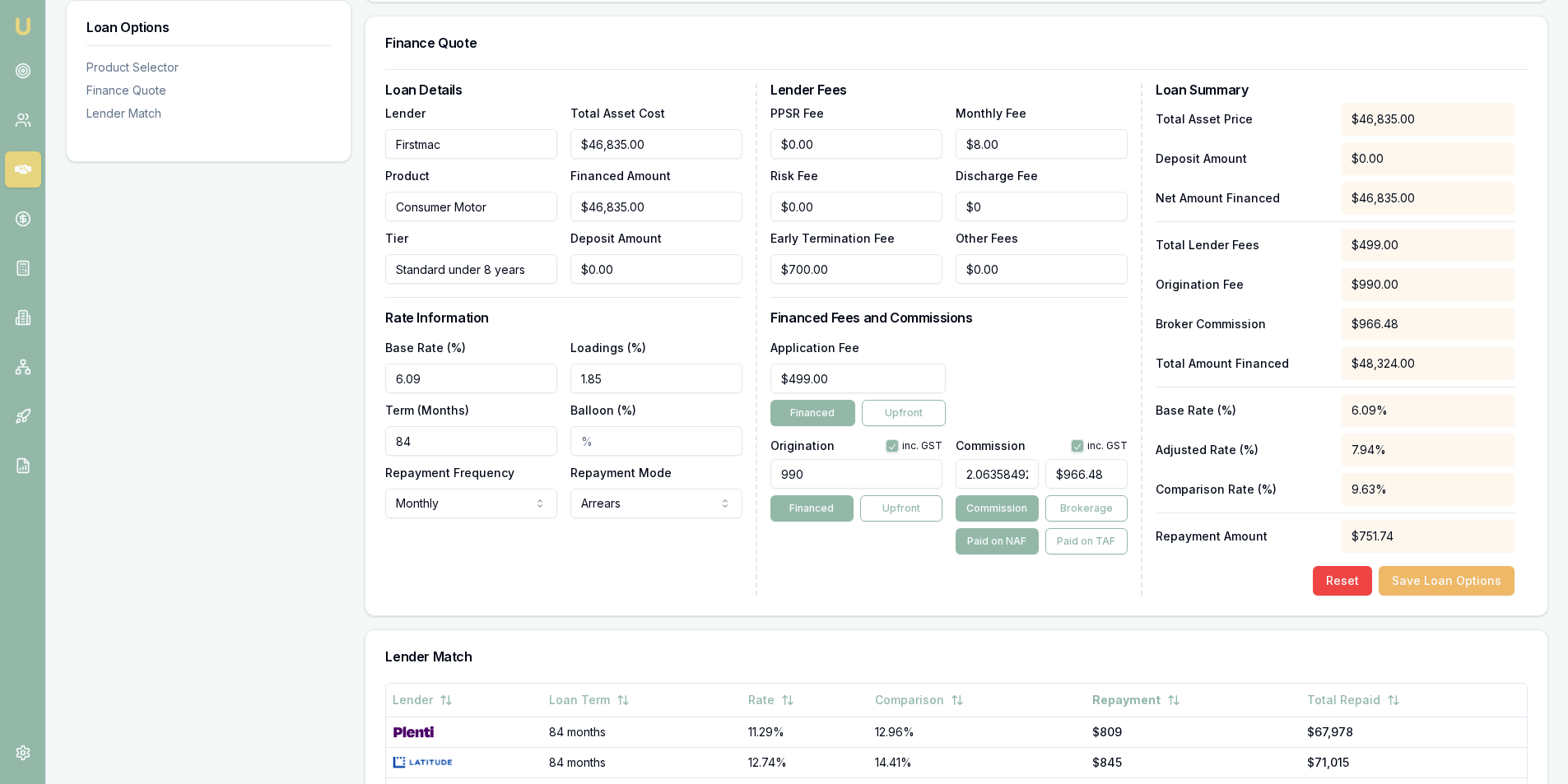
click at [1474, 582] on button "Save Loan Options" at bounding box center [1447, 581] width 136 height 29
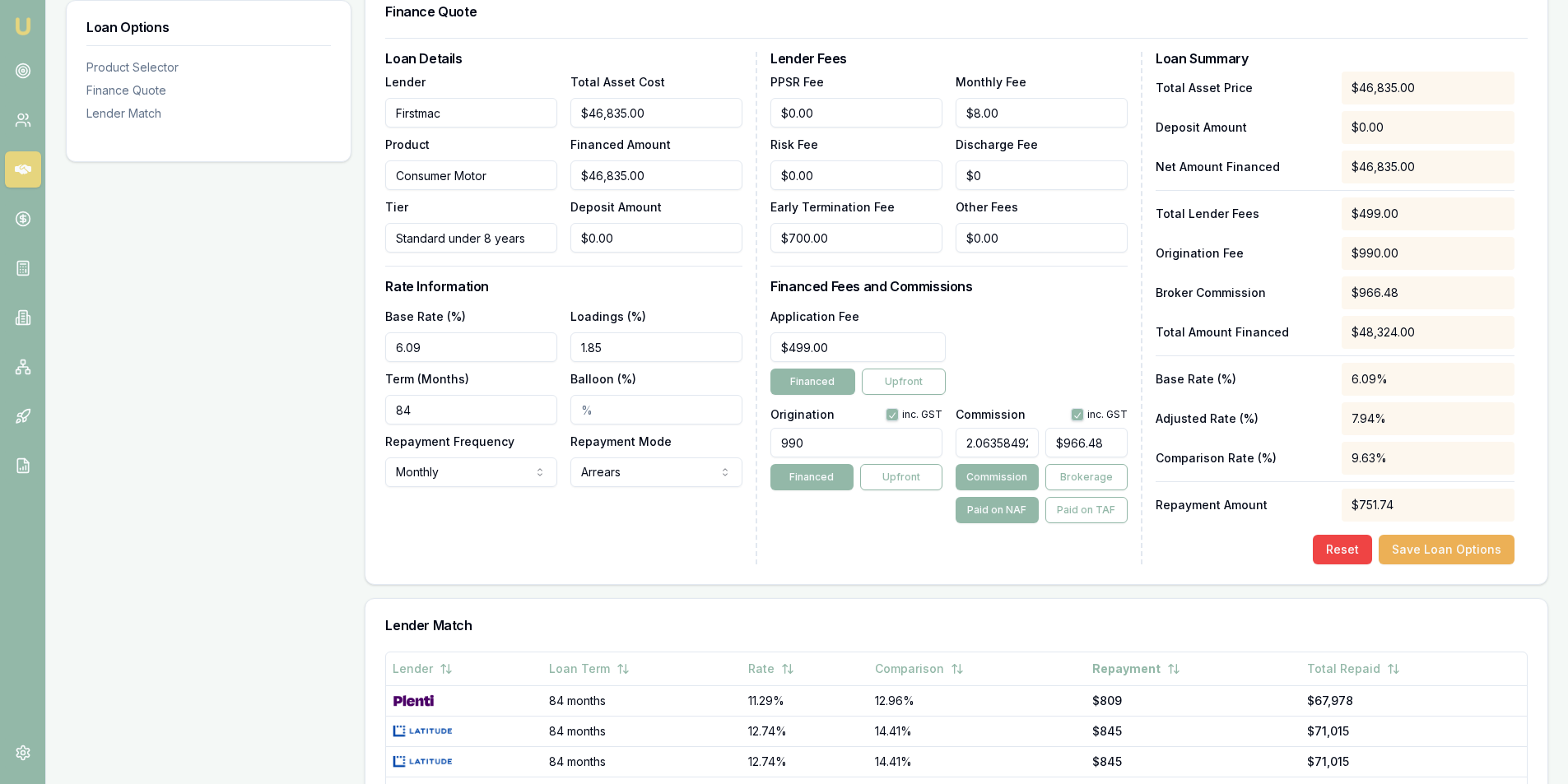
scroll to position [0, 0]
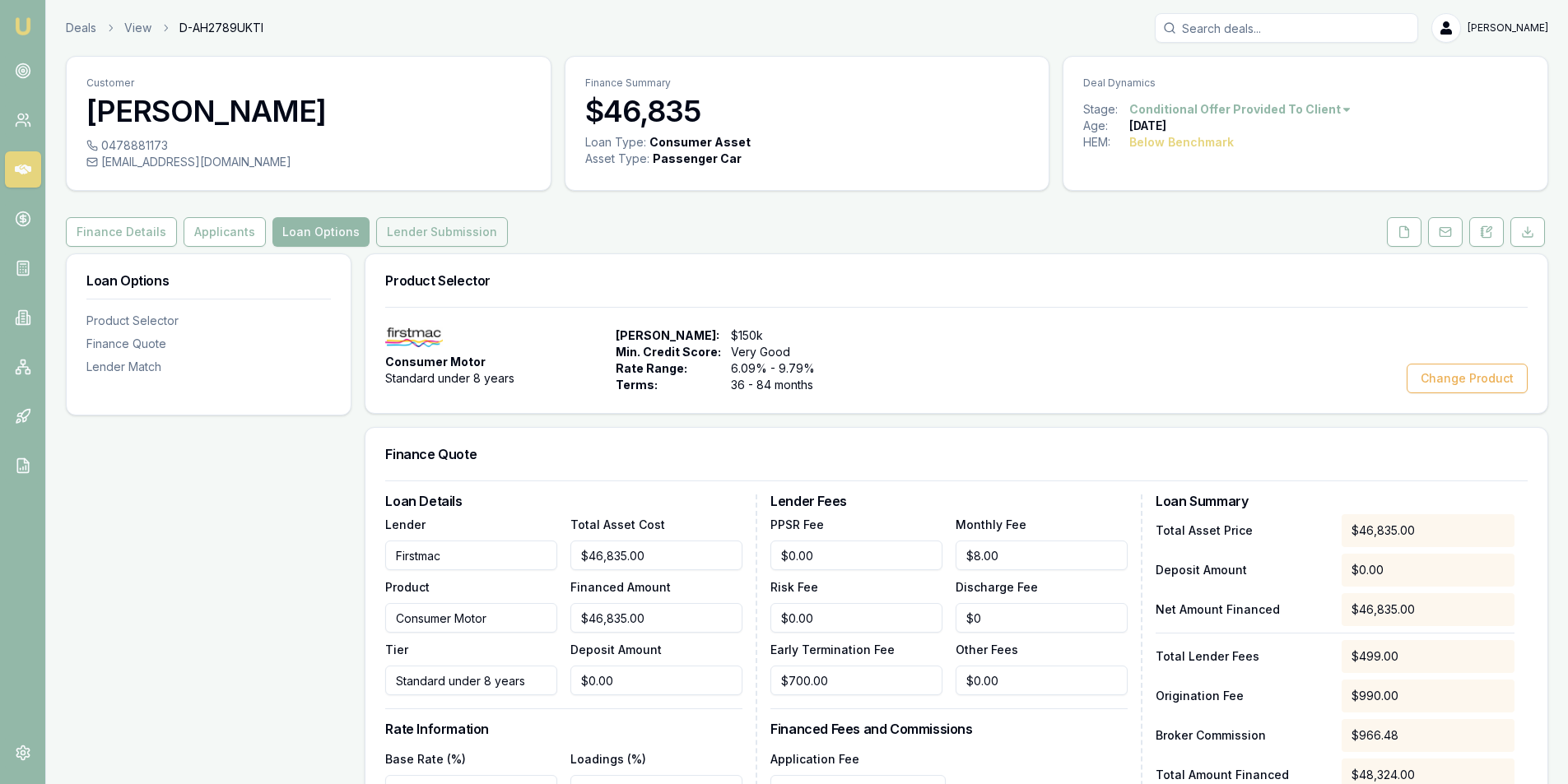
click at [419, 218] on button "Lender Submission" at bounding box center [442, 232] width 131 height 29
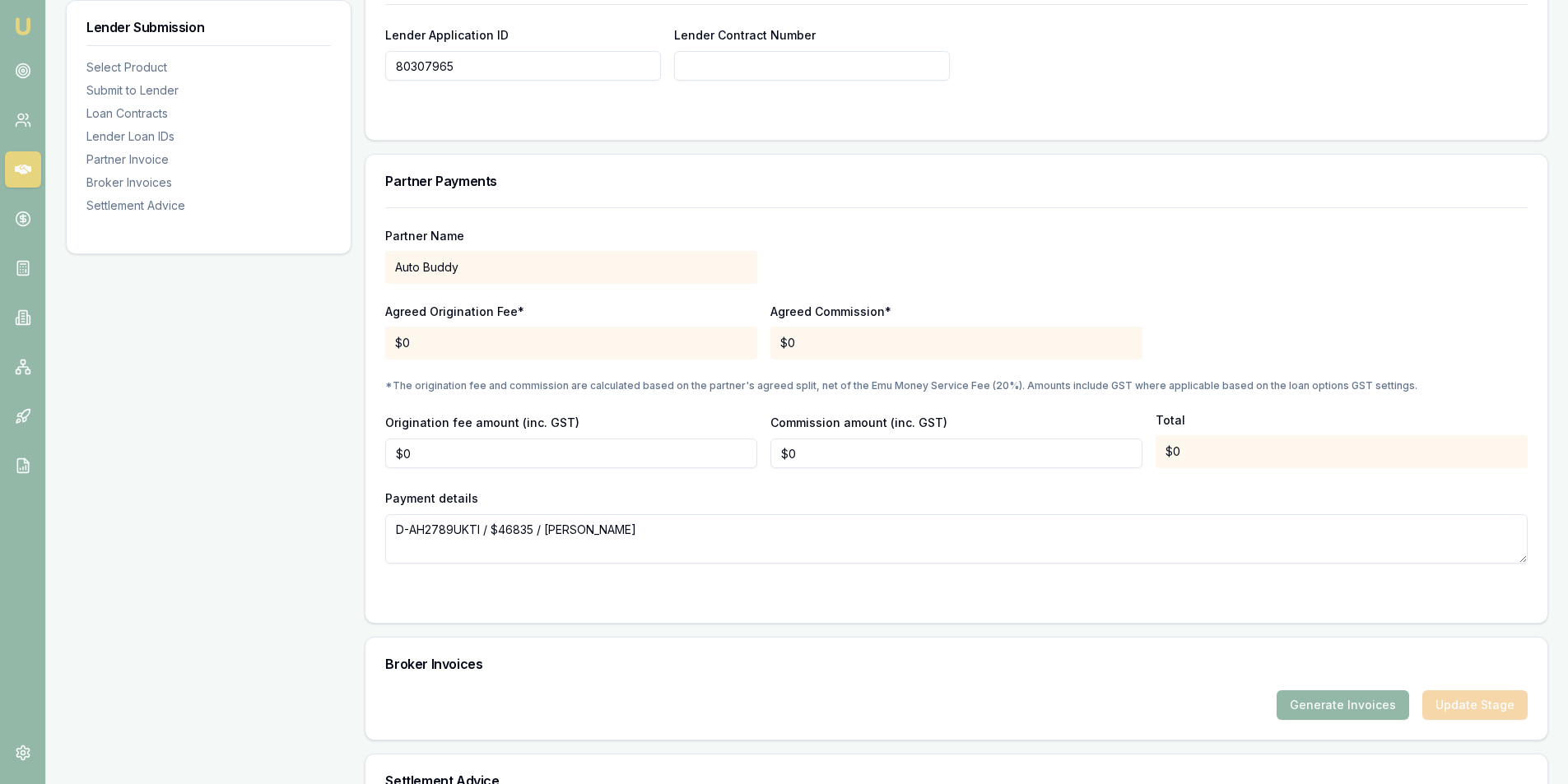
scroll to position [1399, 0]
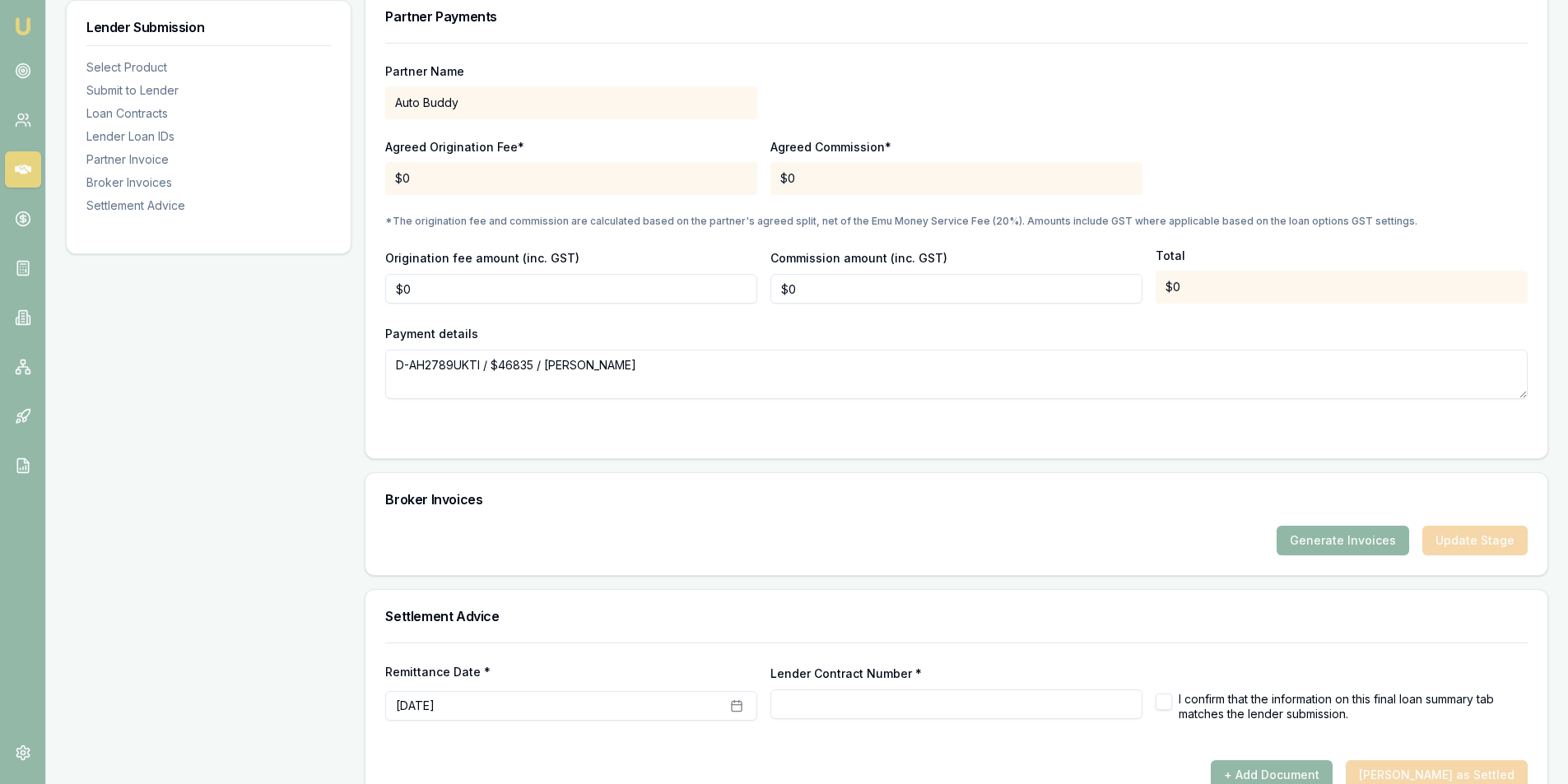
click at [1348, 533] on button "Generate Invoices" at bounding box center [1343, 541] width 132 height 29
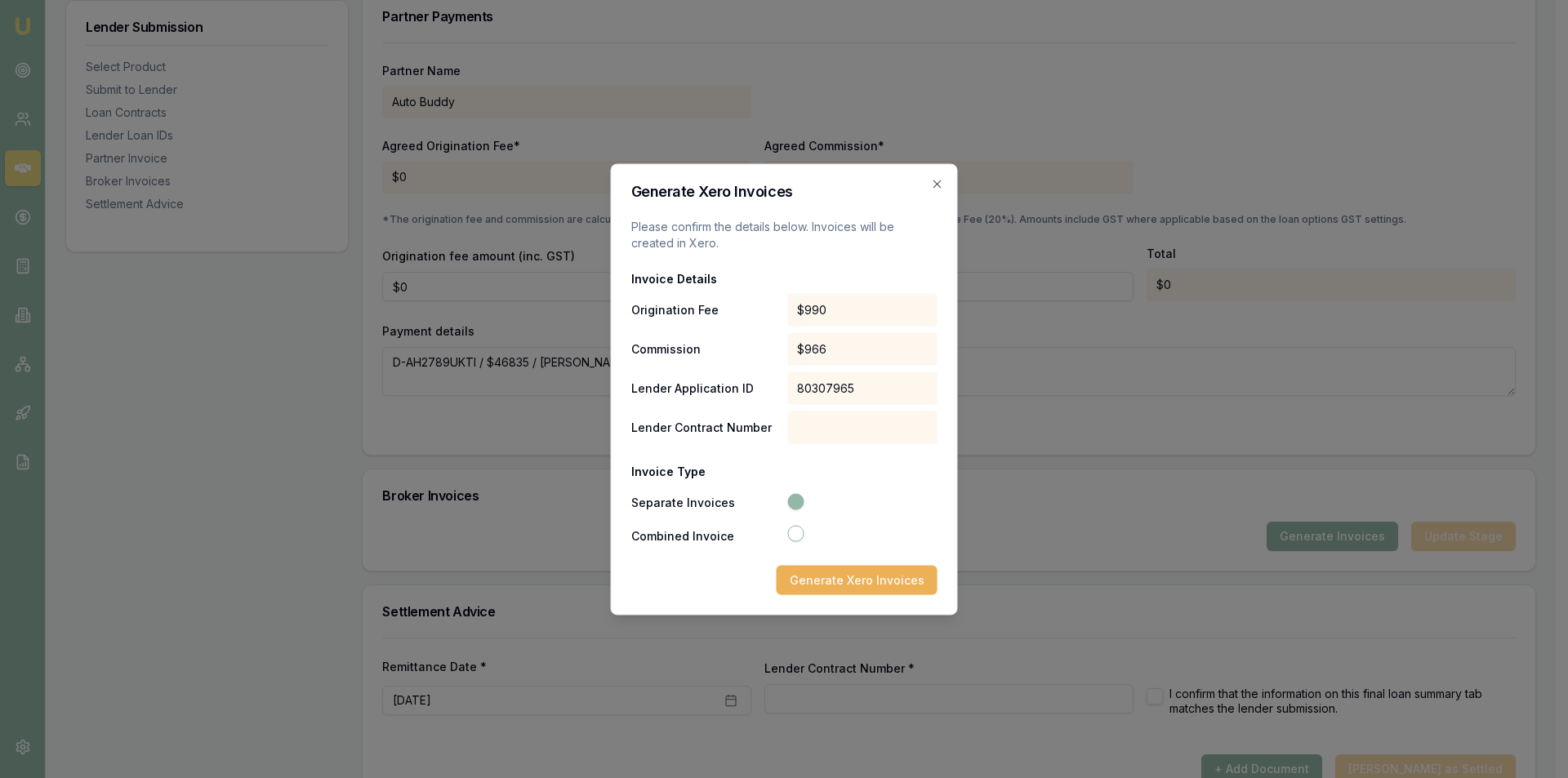
click at [934, 188] on icon "button" at bounding box center [938, 183] width 13 height 13
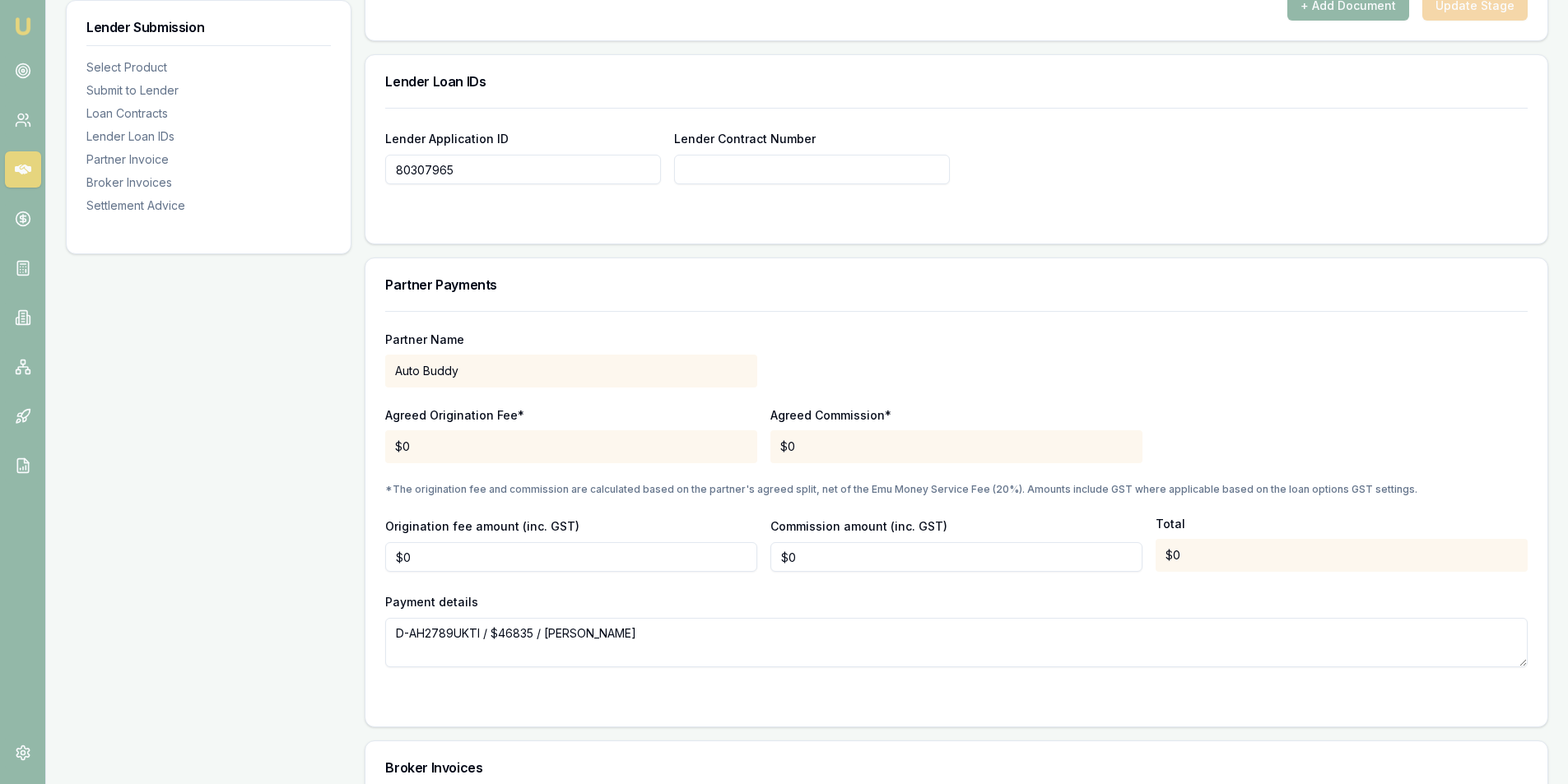
scroll to position [1070, 0]
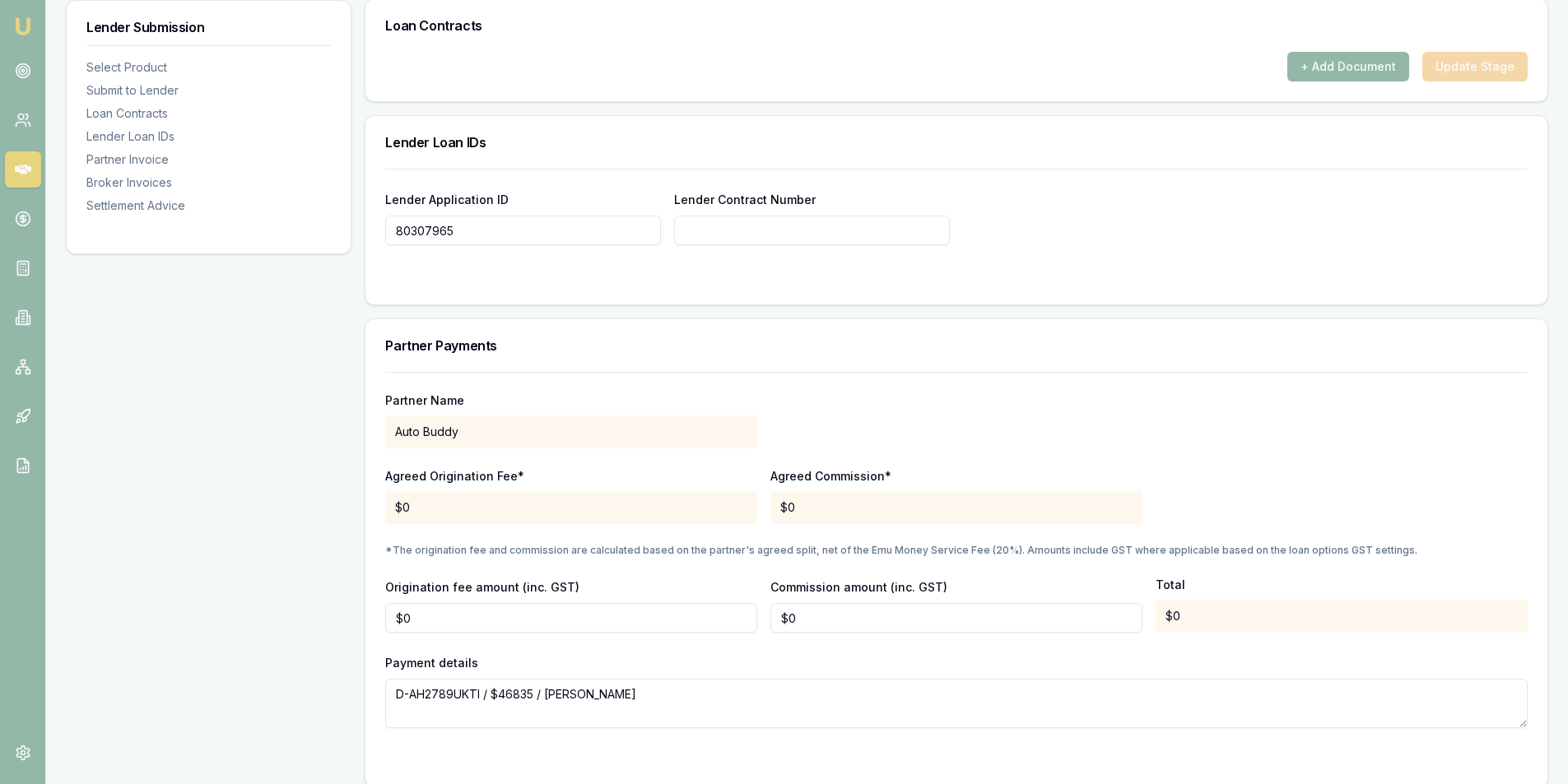
click at [548, 232] on input "80307965" at bounding box center [523, 230] width 276 height 29
click at [865, 231] on input "Lender Contract Number" at bounding box center [812, 230] width 276 height 29
paste input "80307965"
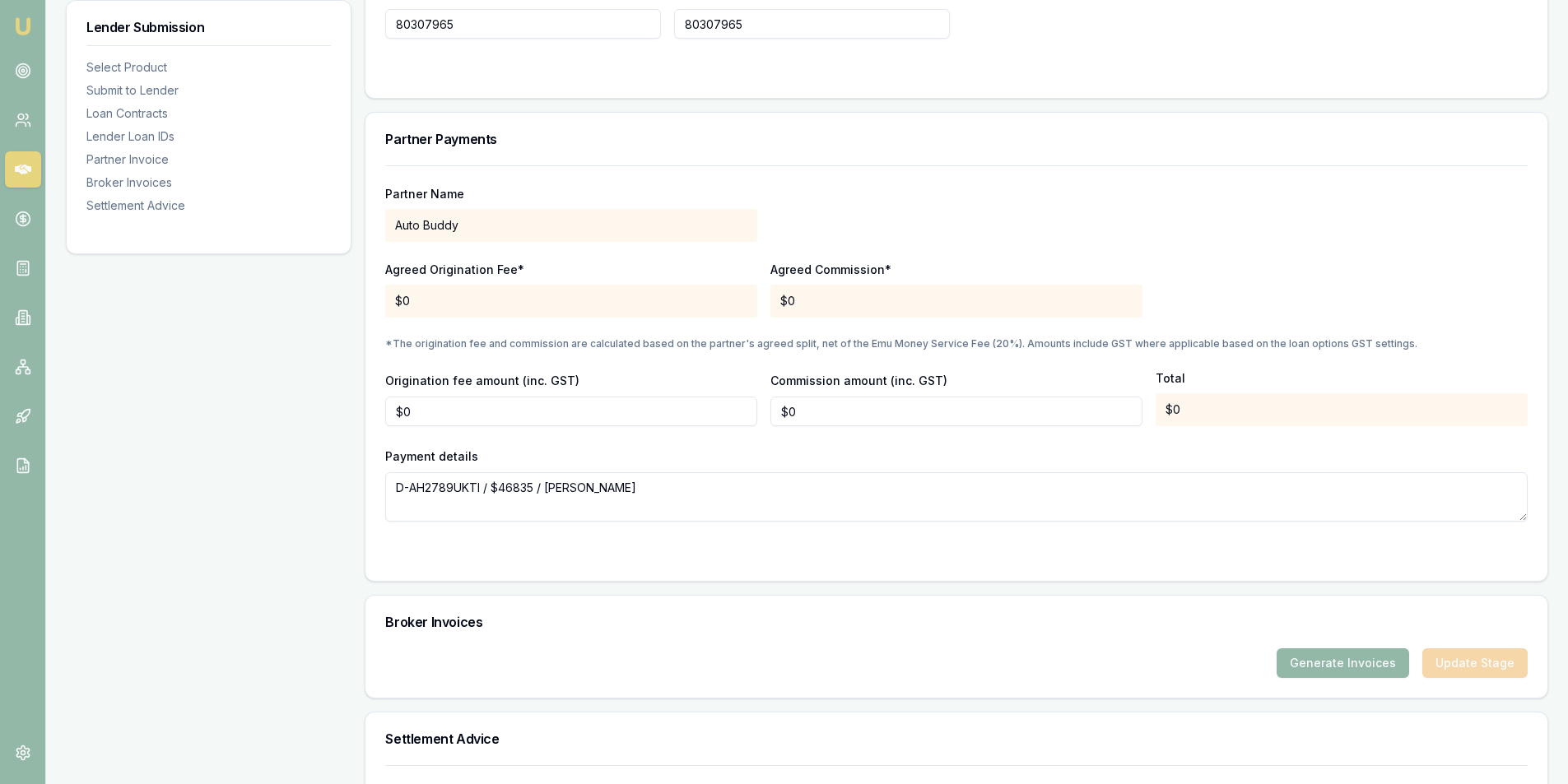
scroll to position [1439, 0]
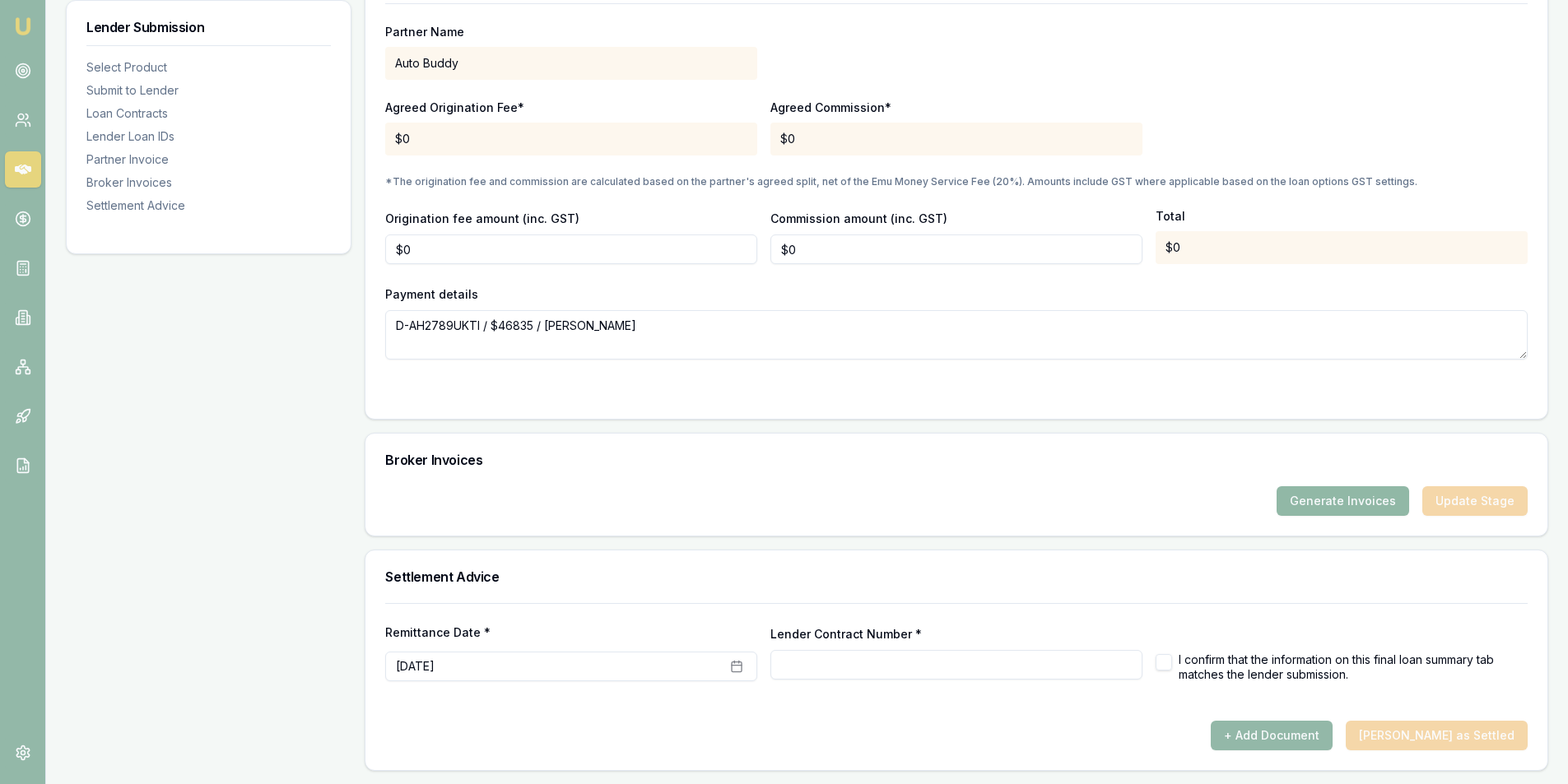
type input "80307965"
click at [1314, 500] on button "Generate Invoices" at bounding box center [1343, 501] width 132 height 29
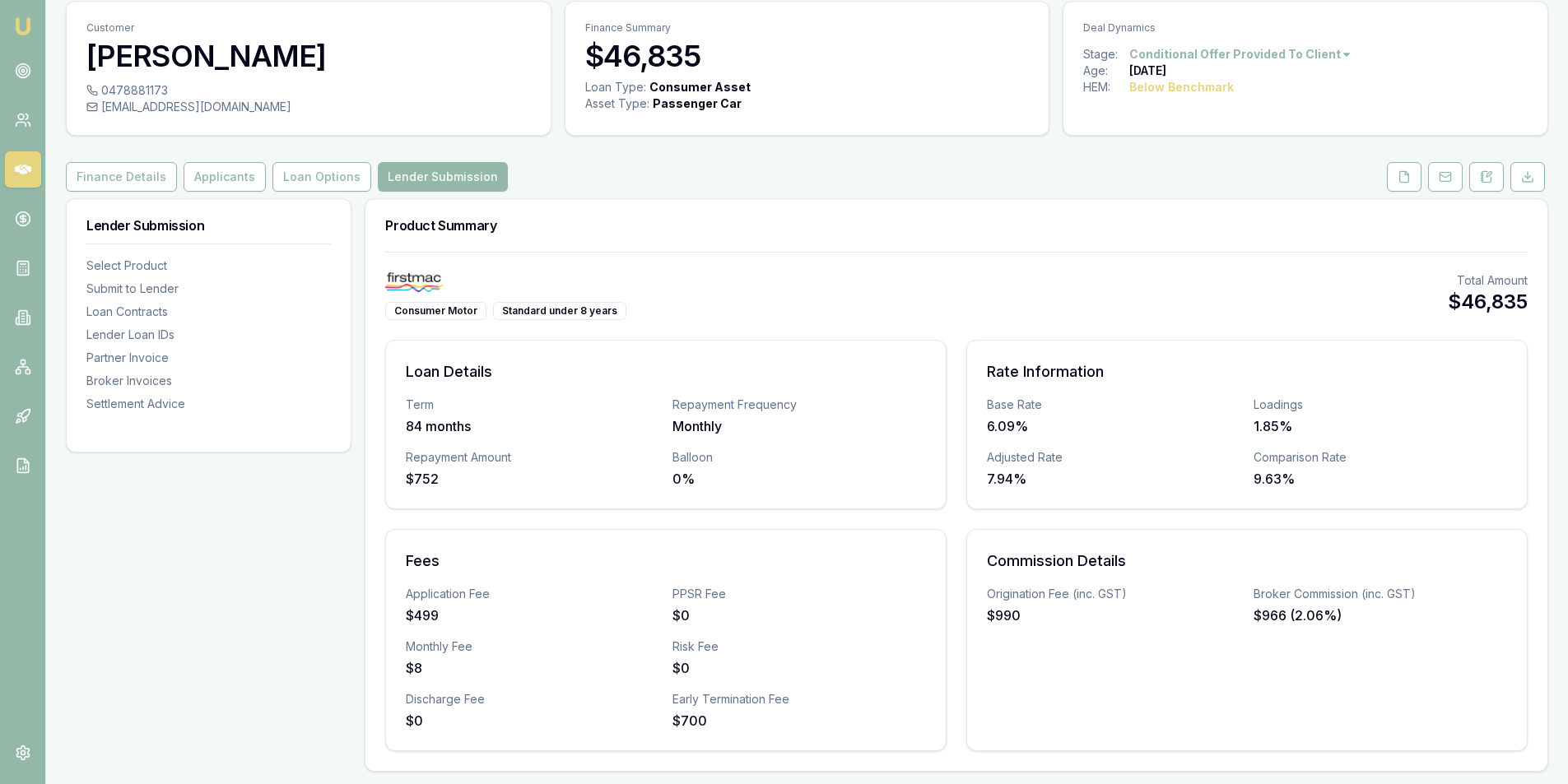
scroll to position [0, 0]
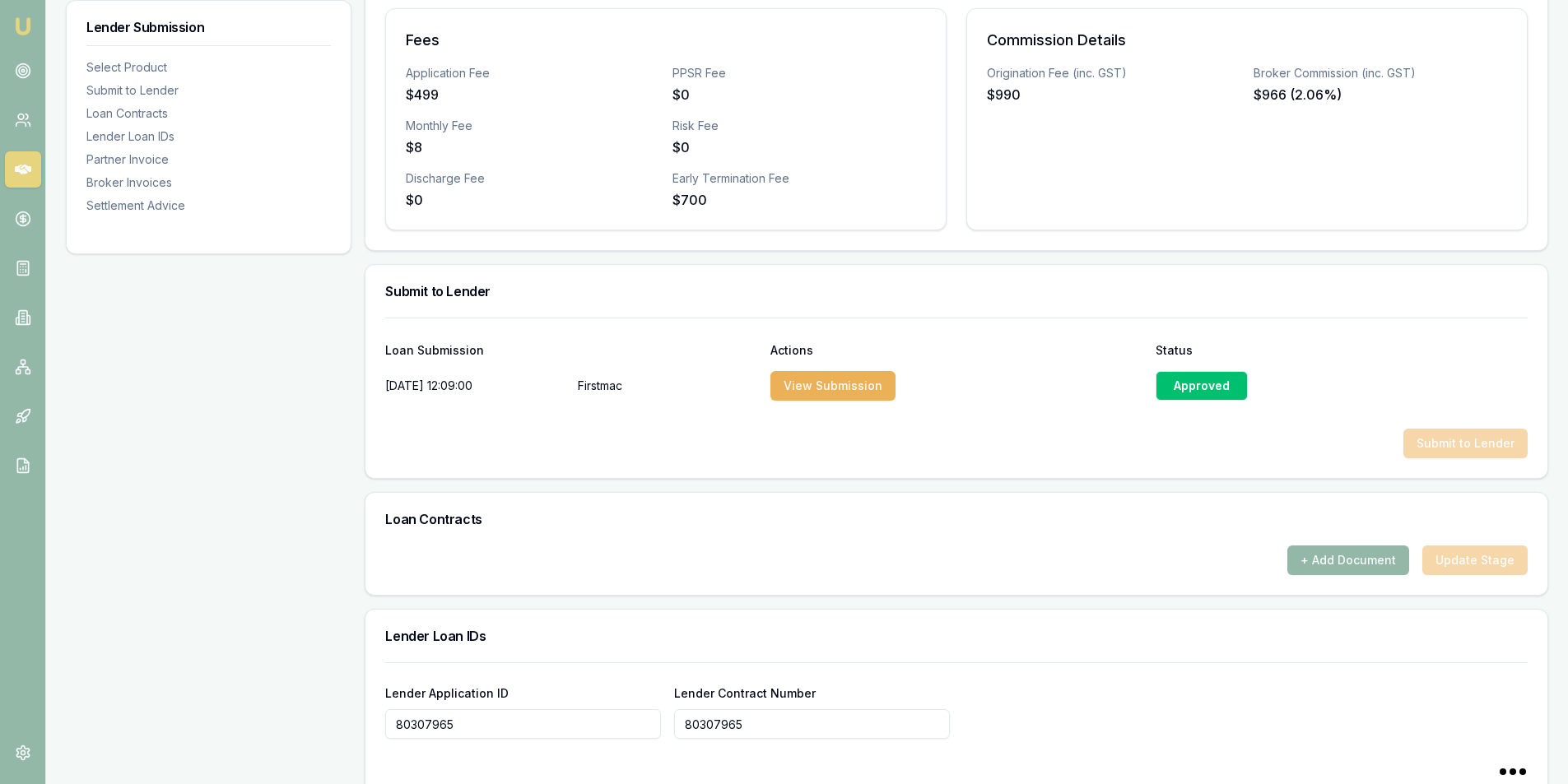
type input "80307965"
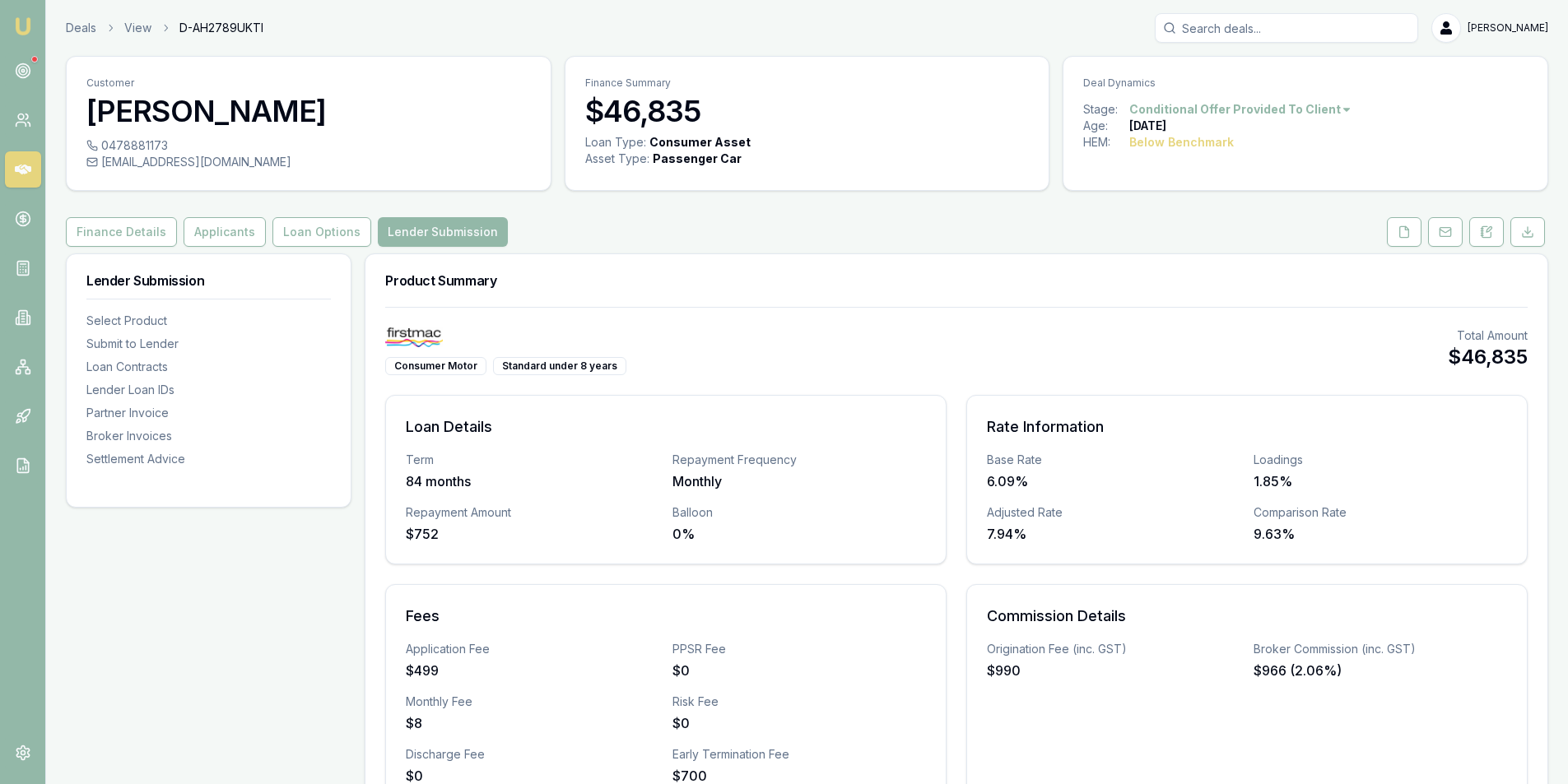
scroll to position [33, 0]
